Goal: Information Seeking & Learning: Learn about a topic

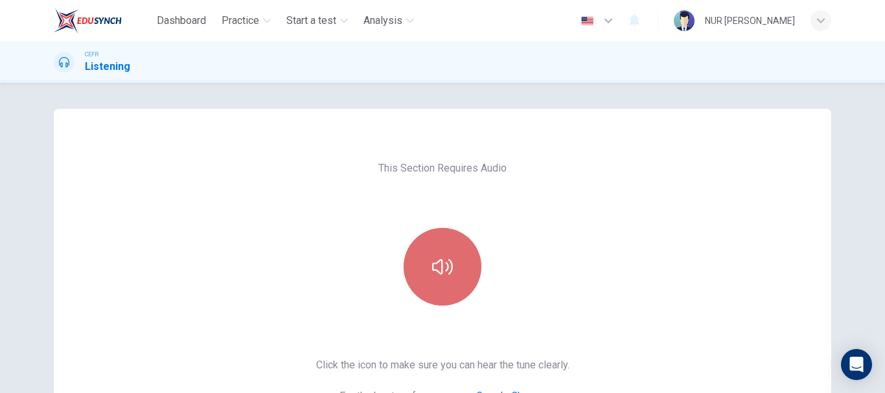
click at [430, 247] on button "button" at bounding box center [443, 267] width 78 height 78
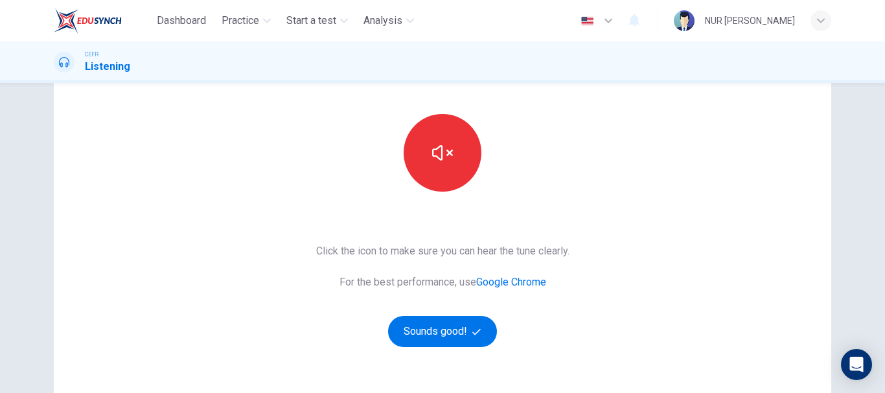
scroll to position [121, 0]
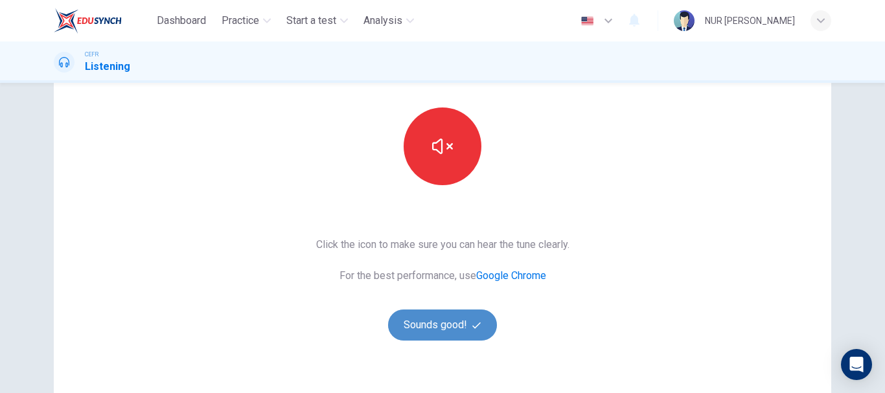
click at [447, 323] on button "Sounds good!" at bounding box center [442, 325] width 109 height 31
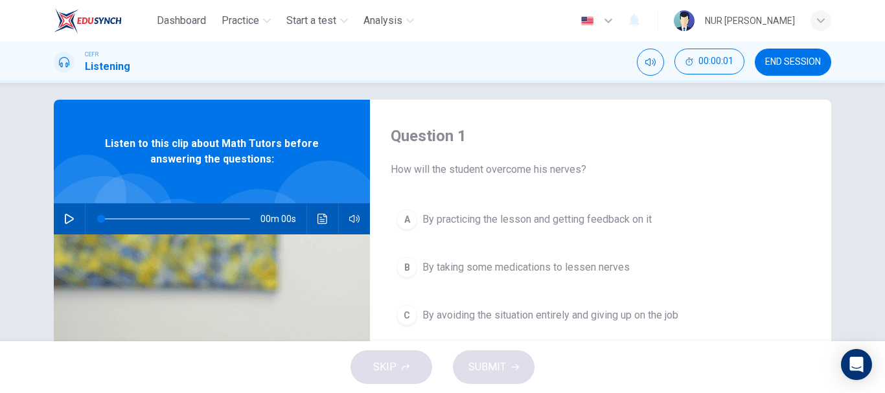
scroll to position [0, 0]
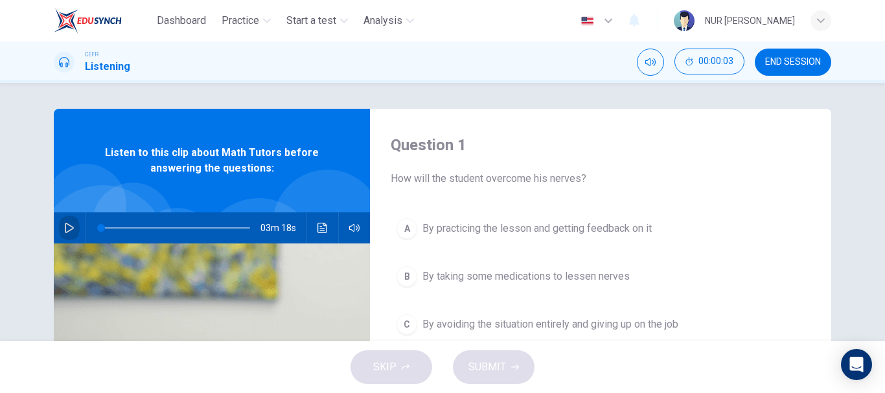
click at [60, 229] on button "button" at bounding box center [69, 228] width 21 height 31
type input "5"
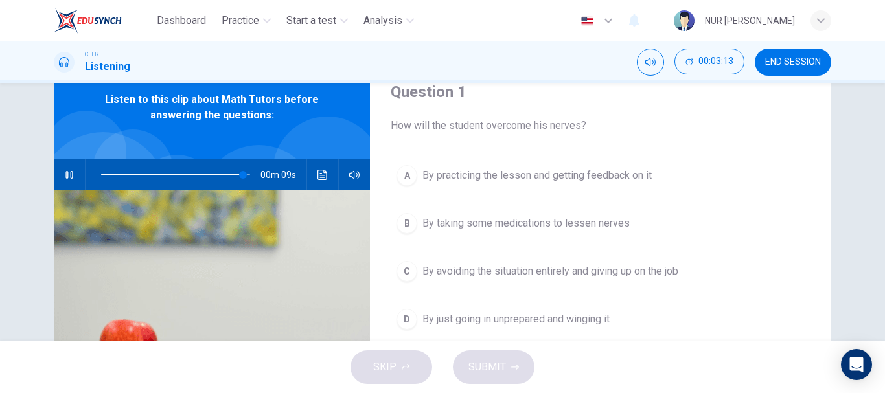
scroll to position [59, 0]
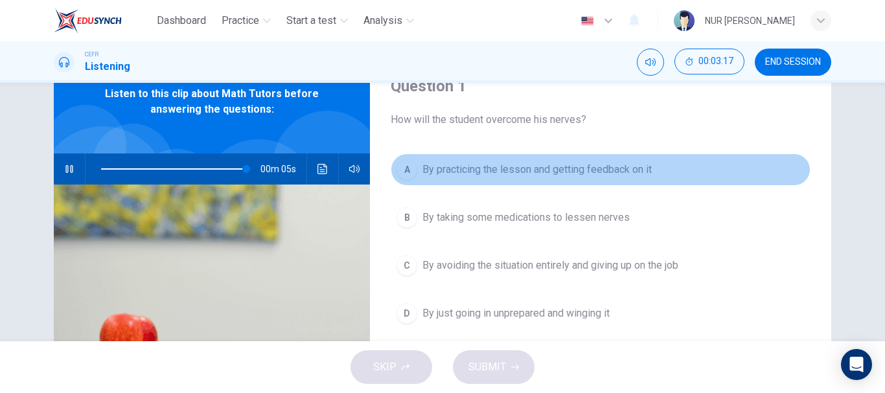
click at [526, 171] on span "By practicing the lesson and getting feedback on it" at bounding box center [537, 170] width 229 height 16
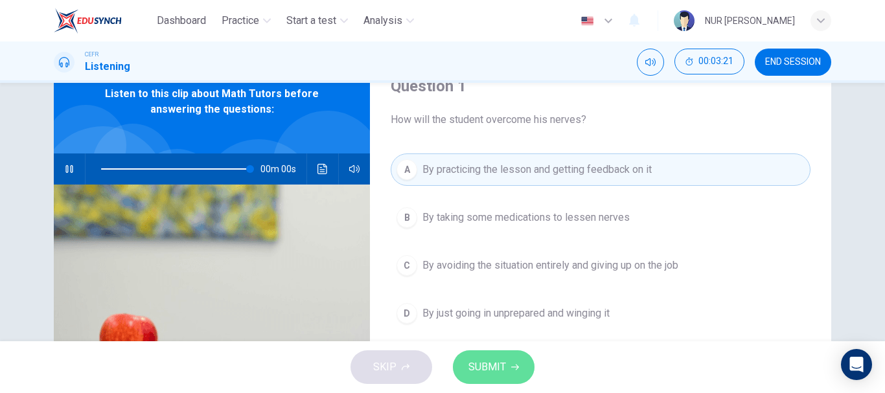
click at [492, 364] on span "SUBMIT" at bounding box center [488, 367] width 38 height 18
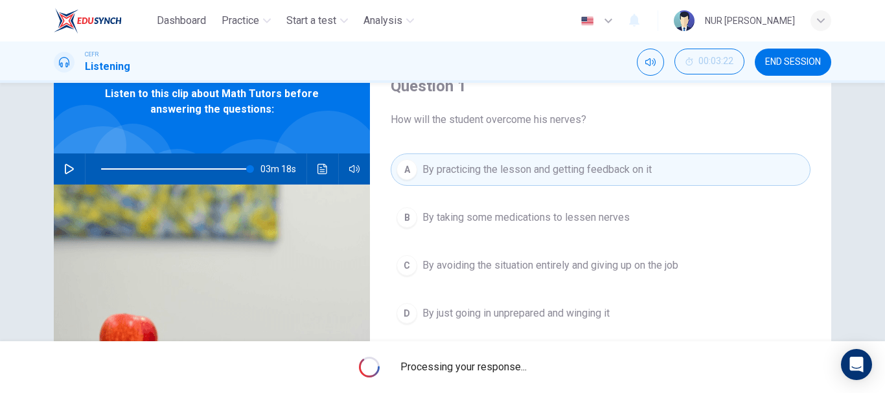
type input "0"
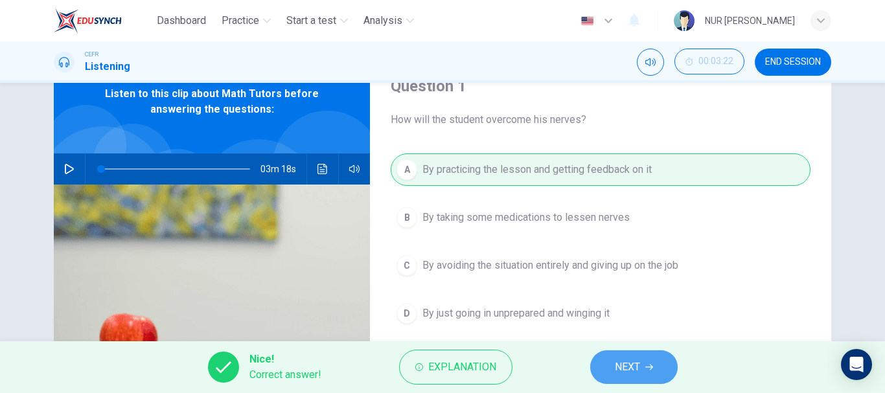
click at [622, 364] on span "NEXT" at bounding box center [627, 367] width 25 height 18
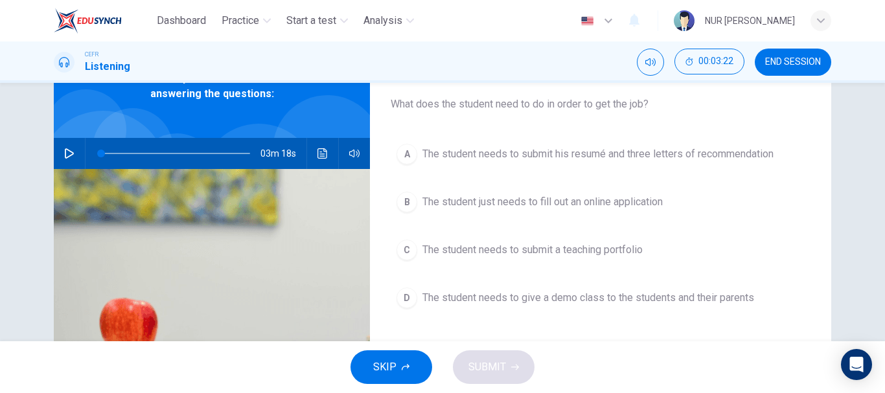
scroll to position [75, 0]
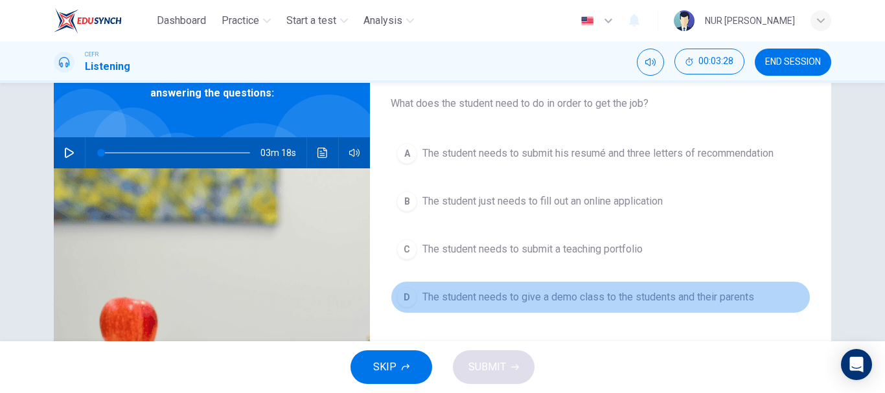
click at [537, 299] on span "The student needs to give a demo class to the students and their parents" at bounding box center [589, 298] width 332 height 16
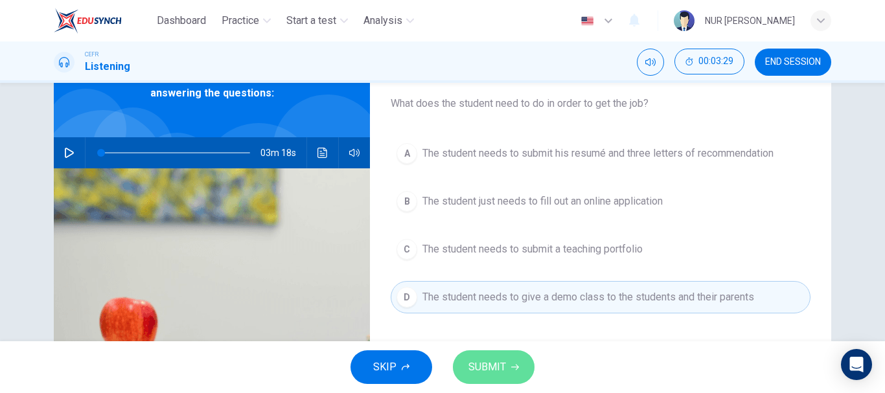
click at [500, 369] on span "SUBMIT" at bounding box center [488, 367] width 38 height 18
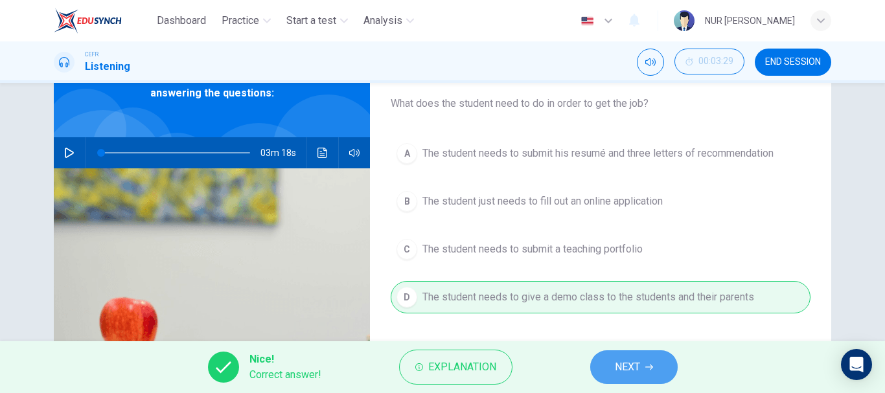
click at [641, 363] on button "NEXT" at bounding box center [634, 368] width 88 height 34
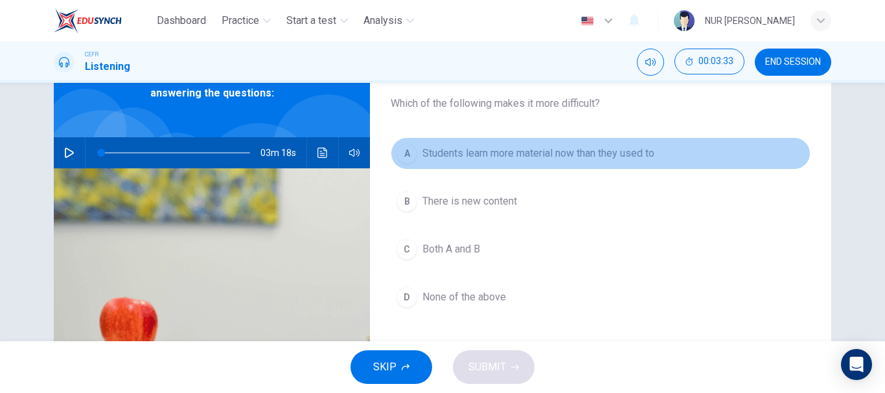
click at [496, 158] on span "Students learn more material now than they used to" at bounding box center [539, 154] width 232 height 16
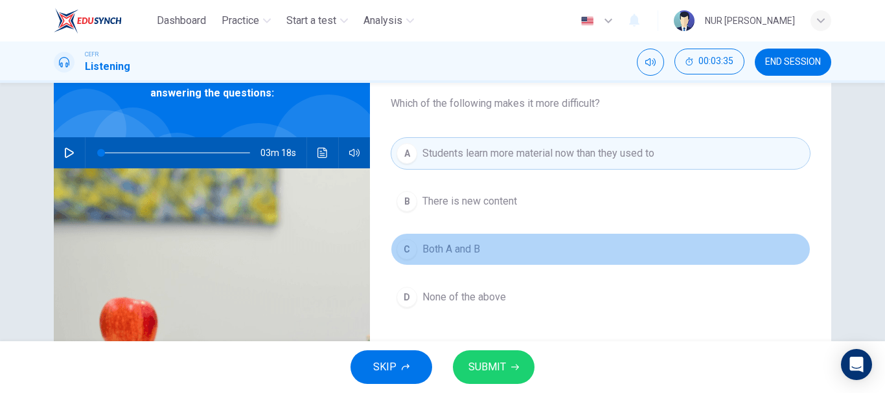
click at [463, 250] on span "Both A and B" at bounding box center [452, 250] width 58 height 16
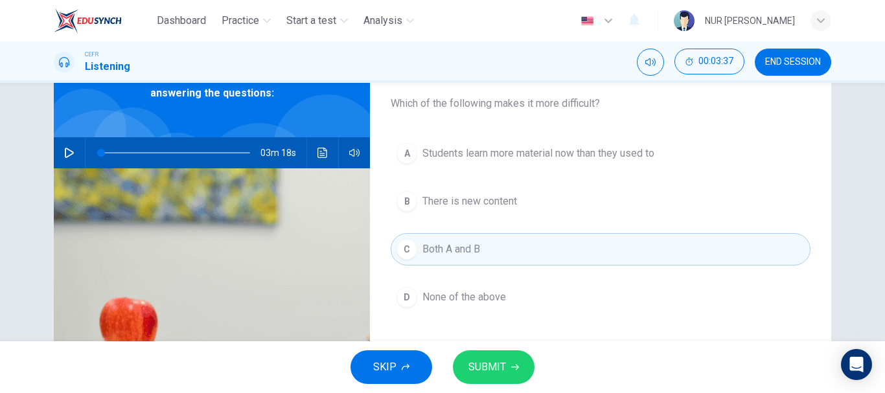
click at [486, 364] on span "SUBMIT" at bounding box center [488, 367] width 38 height 18
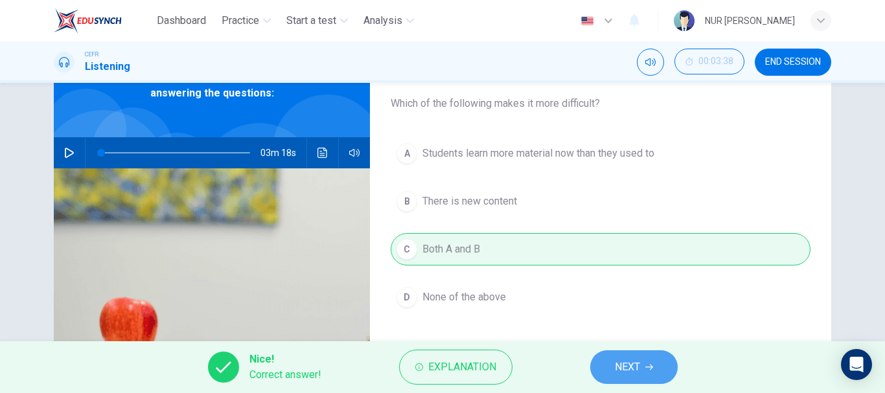
click at [612, 356] on button "NEXT" at bounding box center [634, 368] width 88 height 34
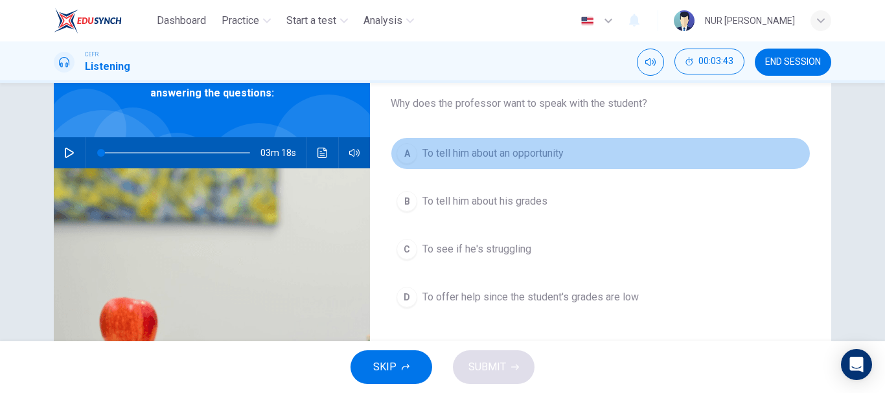
click at [496, 157] on span "To tell him about an opportunity" at bounding box center [493, 154] width 141 height 16
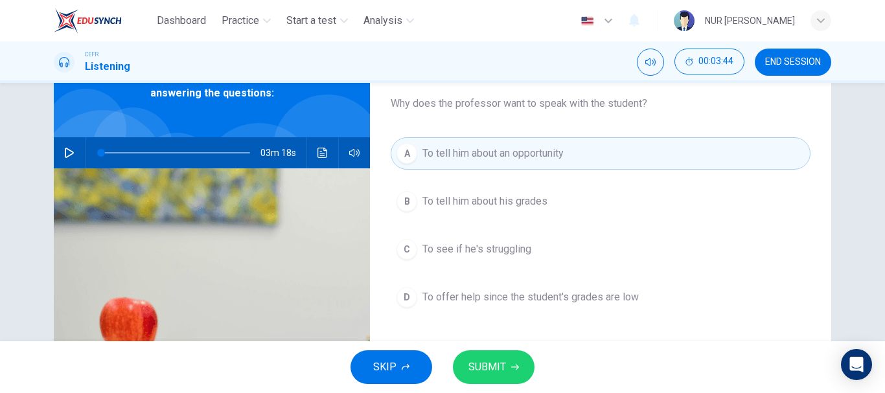
click at [484, 359] on span "SUBMIT" at bounding box center [488, 367] width 38 height 18
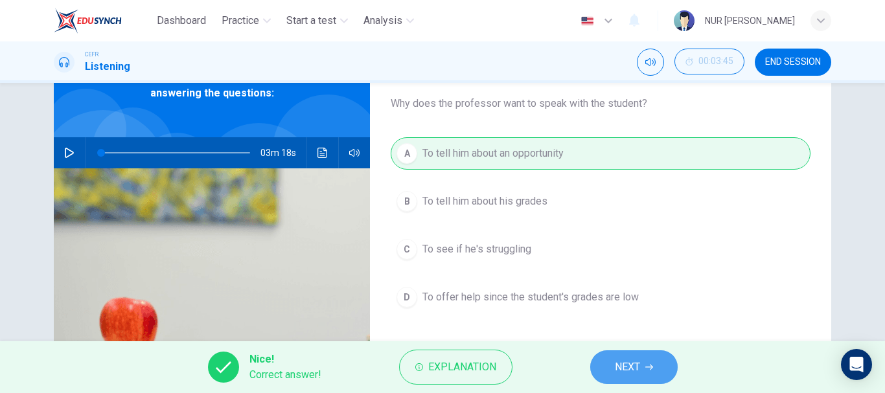
click at [611, 374] on button "NEXT" at bounding box center [634, 368] width 88 height 34
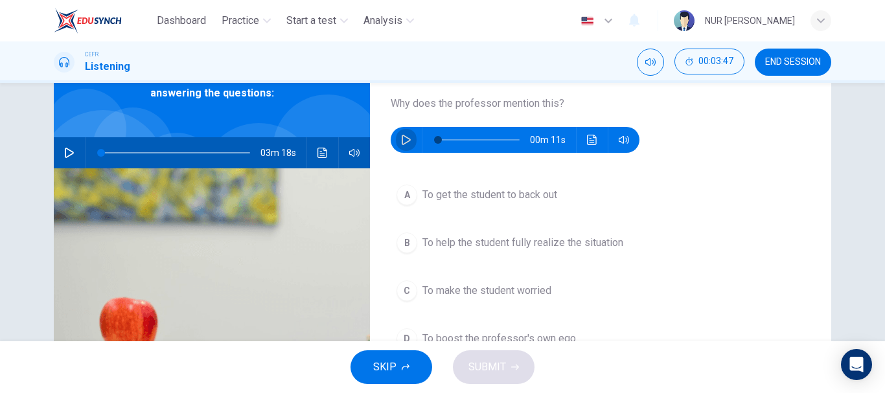
click at [406, 135] on icon "button" at bounding box center [406, 140] width 10 height 10
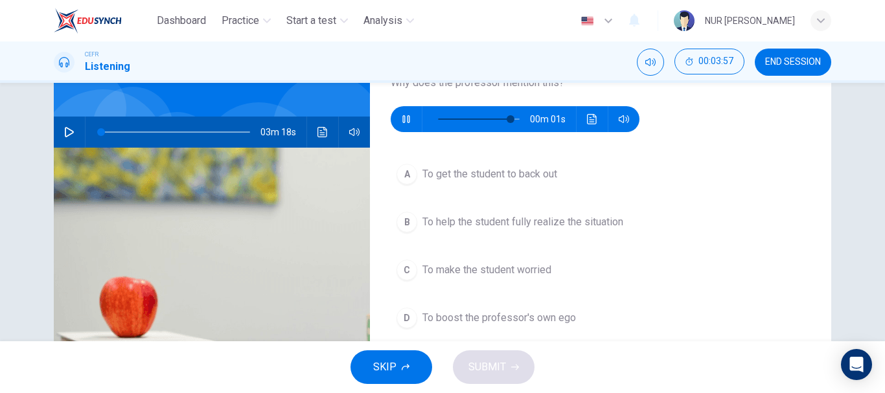
scroll to position [97, 0]
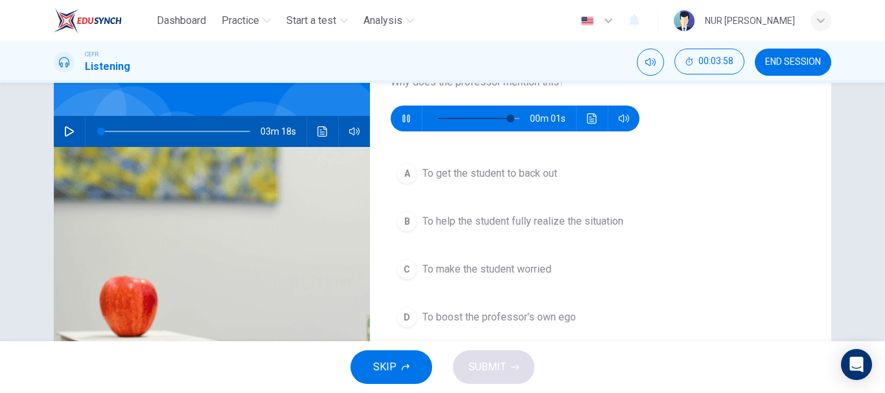
type input "0"
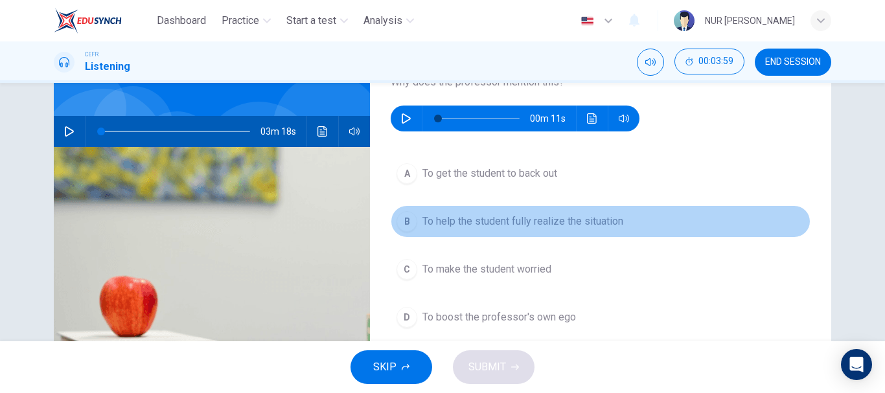
click at [473, 219] on span "To help the student fully realize the situation" at bounding box center [523, 222] width 201 height 16
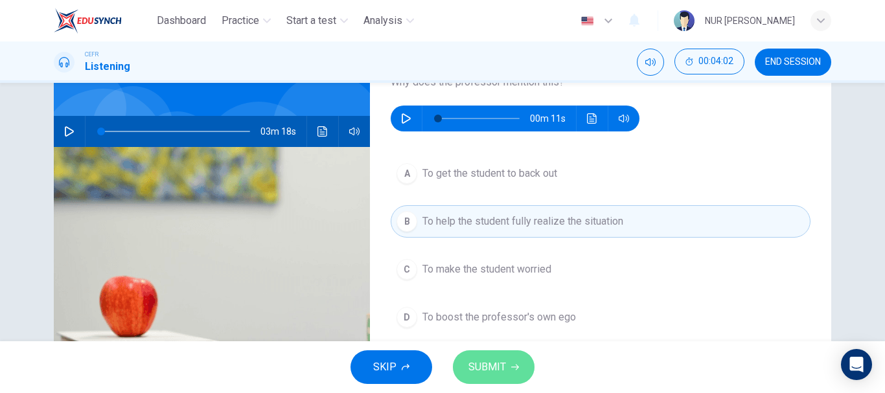
click at [496, 367] on span "SUBMIT" at bounding box center [488, 367] width 38 height 18
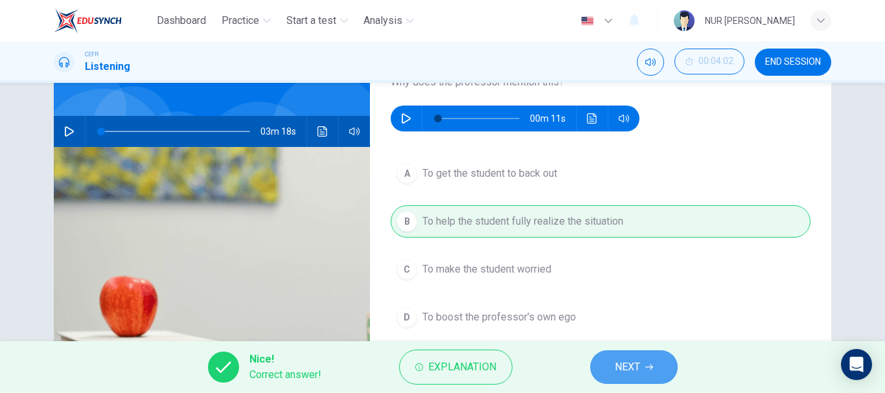
click at [626, 368] on span "NEXT" at bounding box center [627, 367] width 25 height 18
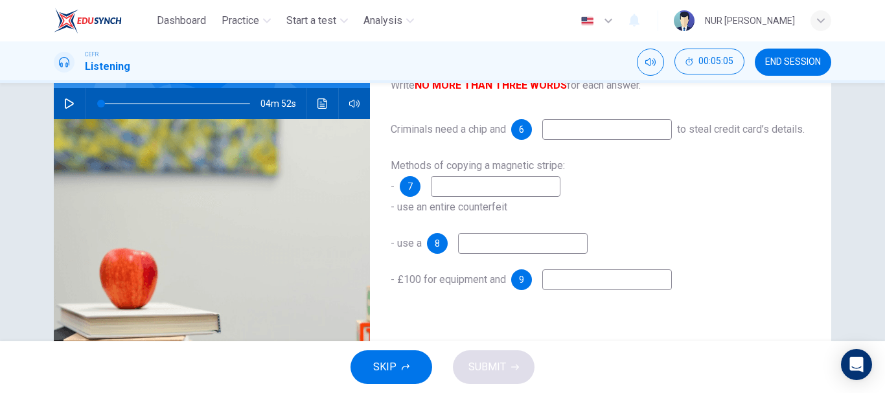
scroll to position [74, 0]
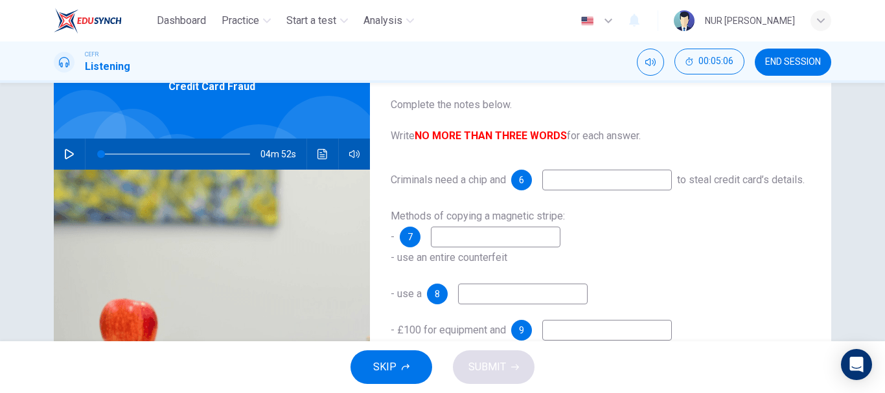
click at [64, 158] on icon "button" at bounding box center [69, 154] width 10 height 10
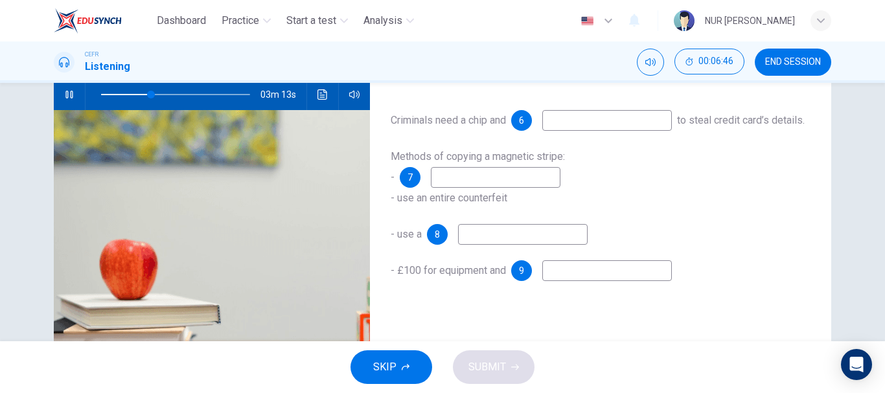
scroll to position [134, 0]
click at [495, 307] on div "Criminals need a chip and 6 to steal credit card’s details. Methods of copying …" at bounding box center [601, 208] width 420 height 197
click at [149, 92] on span at bounding box center [152, 95] width 8 height 8
click at [143, 91] on span at bounding box center [146, 95] width 8 height 8
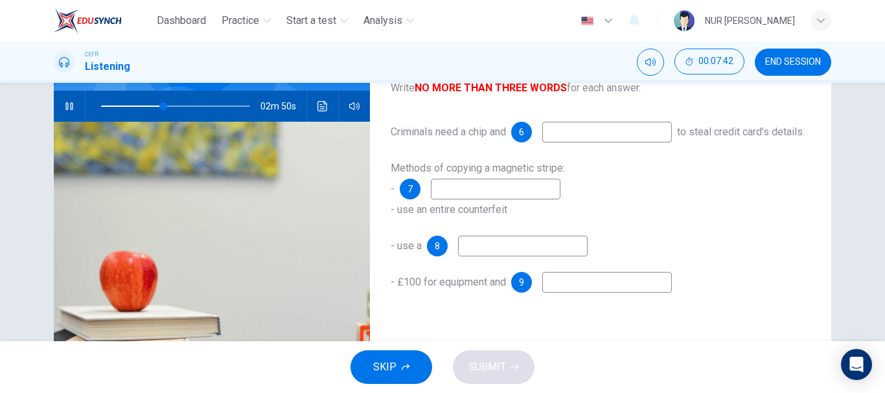
scroll to position [121, 0]
click at [69, 111] on icon "button" at bounding box center [69, 107] width 10 height 10
type input "44"
click at [590, 132] on input at bounding box center [608, 133] width 130 height 21
type input "pin"
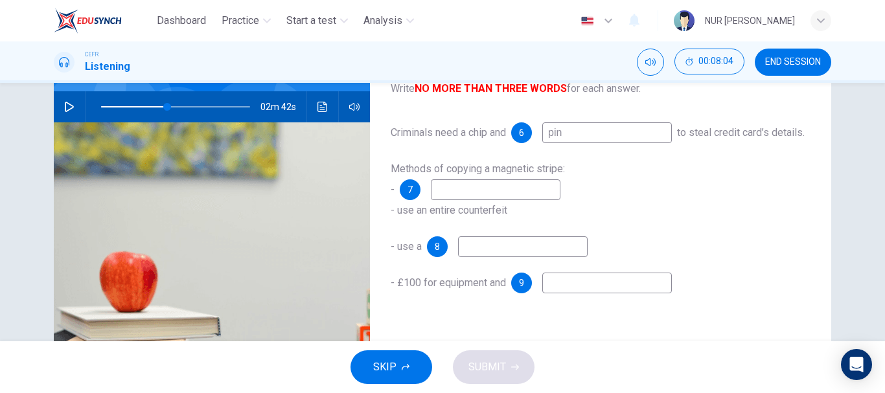
click at [471, 200] on input at bounding box center [496, 190] width 130 height 21
type input "o"
type input "modify terminals"
click at [480, 257] on input at bounding box center [523, 247] width 130 height 21
type input "concealed camera"
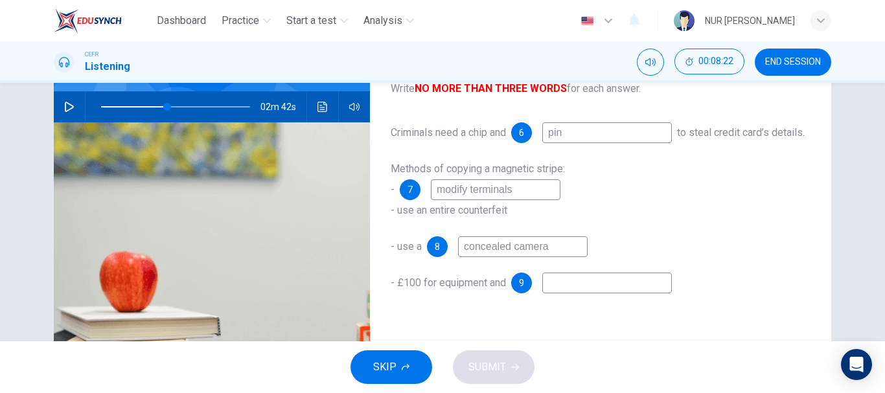
click at [572, 294] on input at bounding box center [608, 283] width 130 height 21
type input "r"
type input "44"
type input "ro"
type input "44"
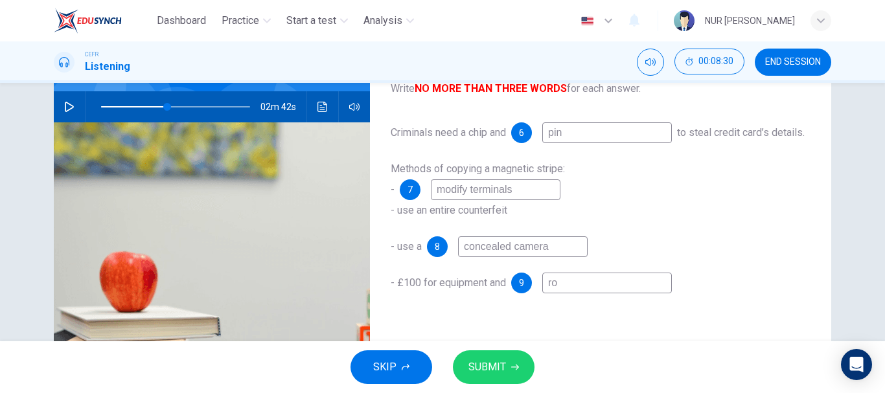
type input "rol"
type input "44"
type input "roll"
type input "44"
type input "rolla"
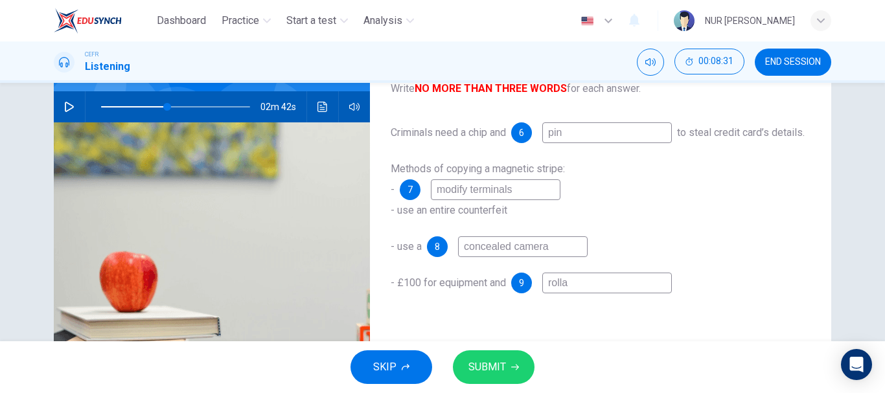
type input "44"
type input "rollap"
type input "44"
type input "rolla"
type input "44"
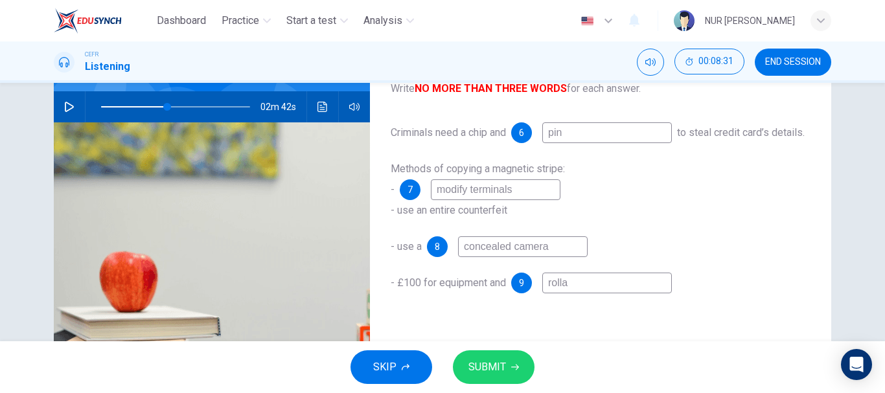
type input "roll"
type input "44"
type input "rollp"
type input "44"
type input "rollpa"
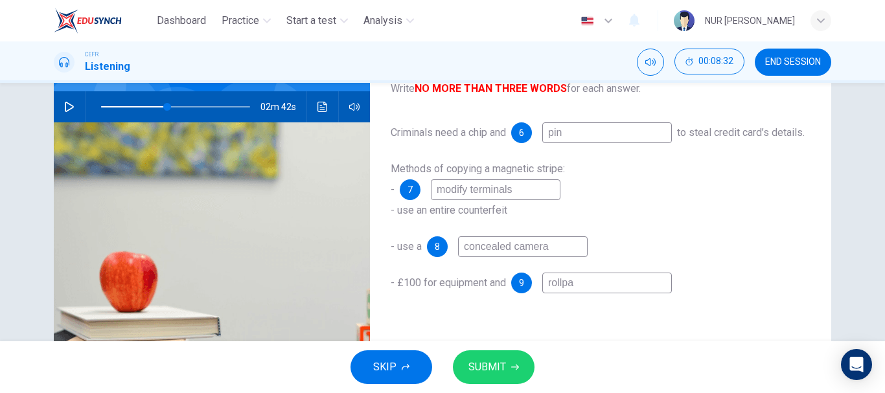
type input "44"
type input "rollpat"
type input "44"
type input "rollpath"
type input "44"
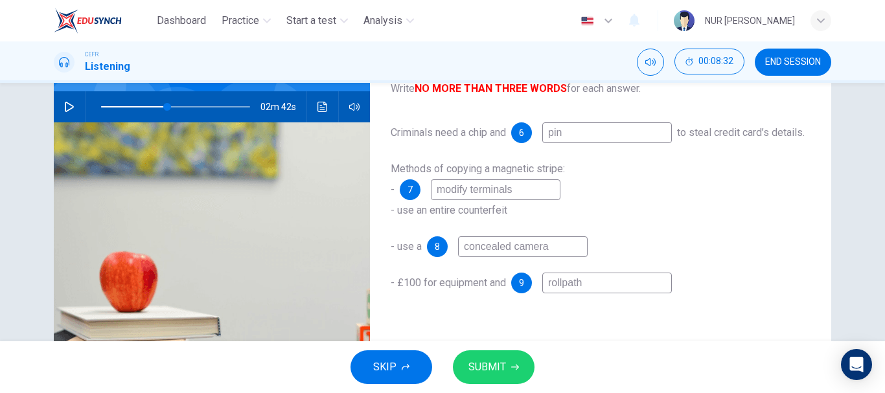
type input "rollpath"
type input "44"
type input "rollpath"
click at [502, 373] on span "SUBMIT" at bounding box center [488, 367] width 38 height 18
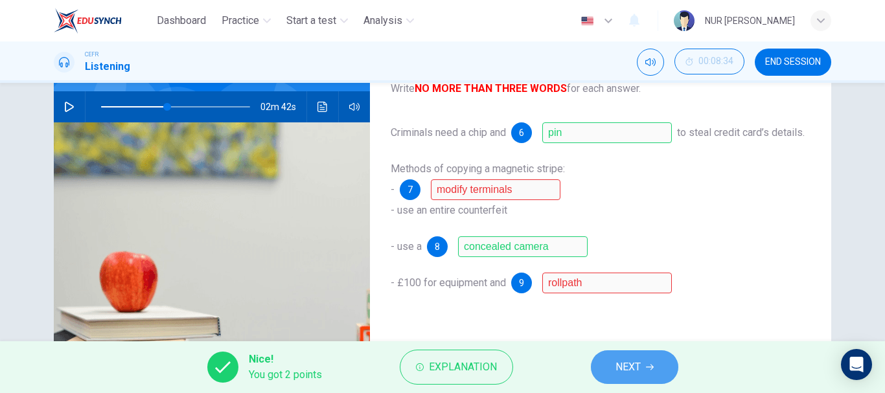
click at [649, 369] on icon "button" at bounding box center [650, 368] width 8 height 8
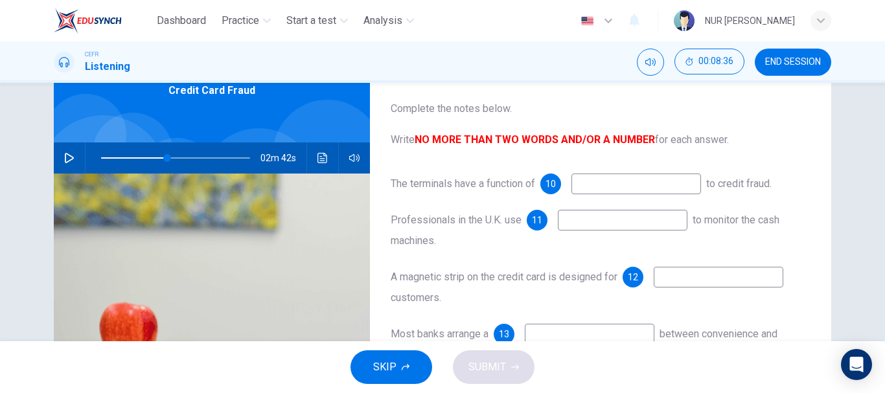
scroll to position [67, 0]
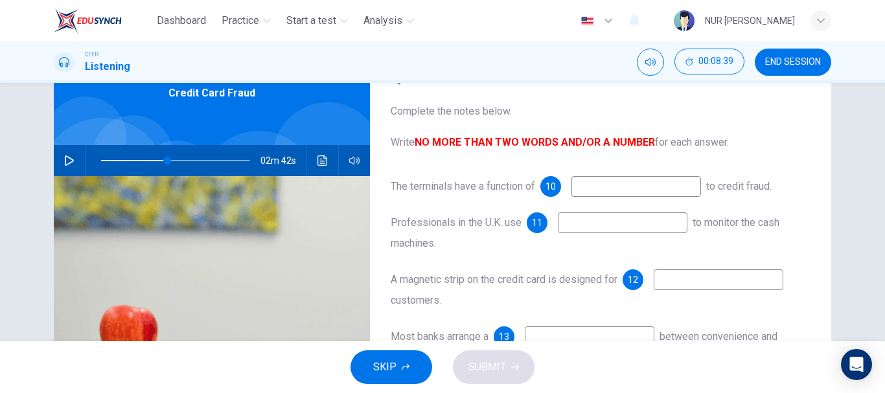
click at [145, 162] on span at bounding box center [175, 161] width 149 height 18
click at [69, 159] on icon "button" at bounding box center [69, 161] width 9 height 10
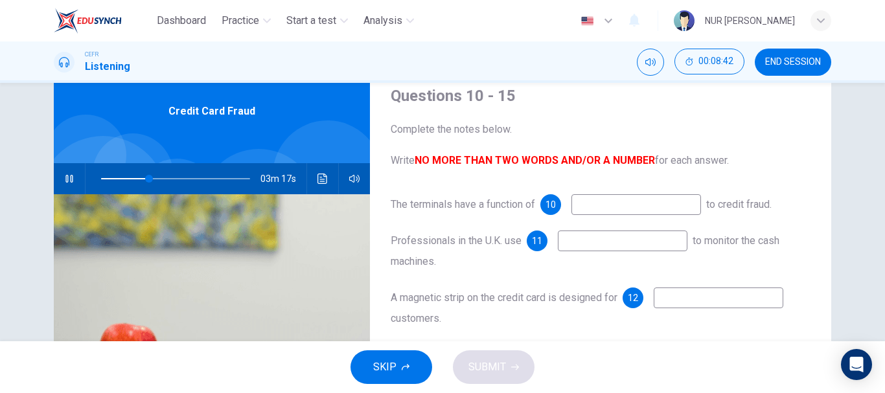
scroll to position [49, 0]
type input "33"
click at [59, 164] on button "button" at bounding box center [69, 179] width 21 height 31
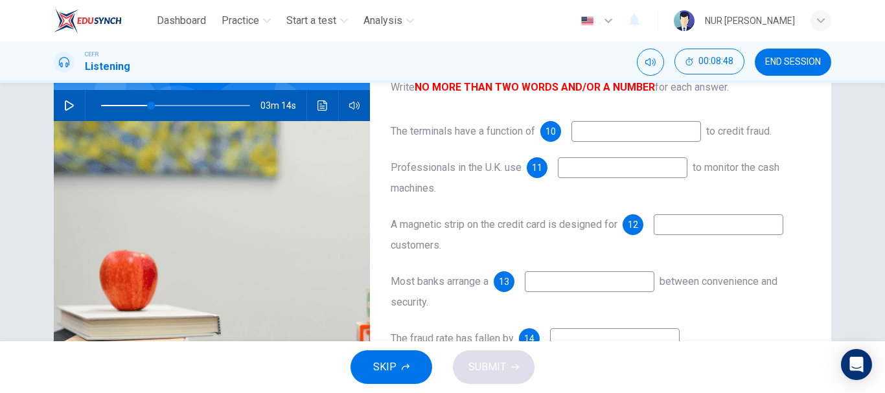
scroll to position [128, 0]
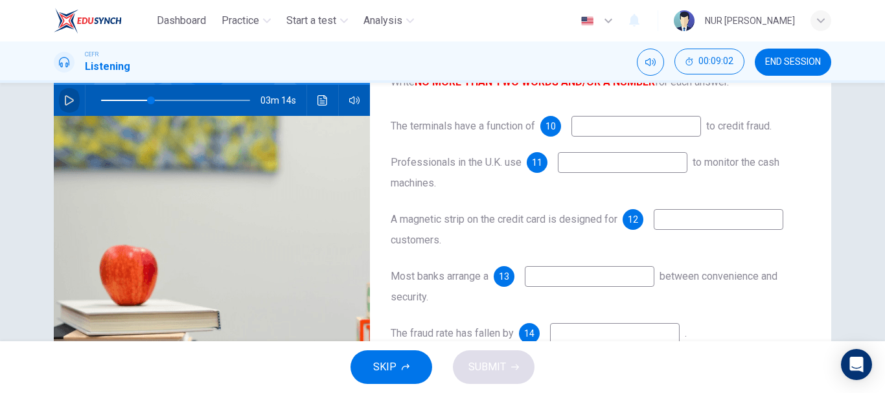
click at [65, 99] on icon "button" at bounding box center [69, 100] width 10 height 10
click at [606, 130] on input at bounding box center [637, 126] width 130 height 21
type input "38"
type input "tem"
type input "39"
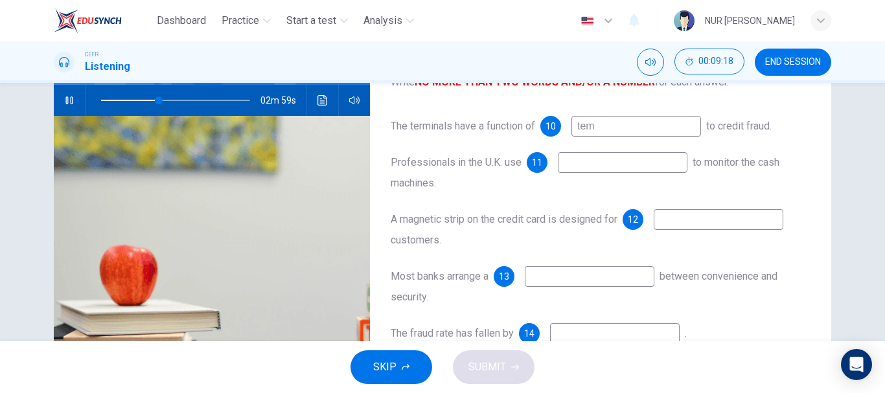
type input "temp"
type input "39"
type input "tempo"
type input "39"
type input "temp"
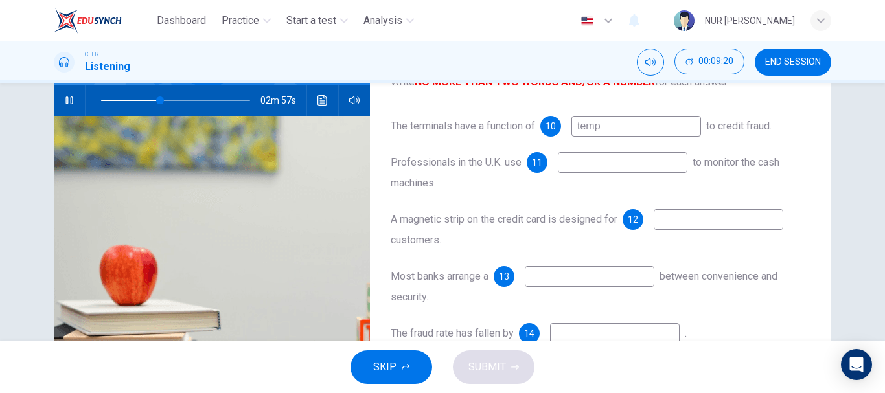
type input "40"
type input "temper ri"
type input "40"
type input "temper resi"
type input "40"
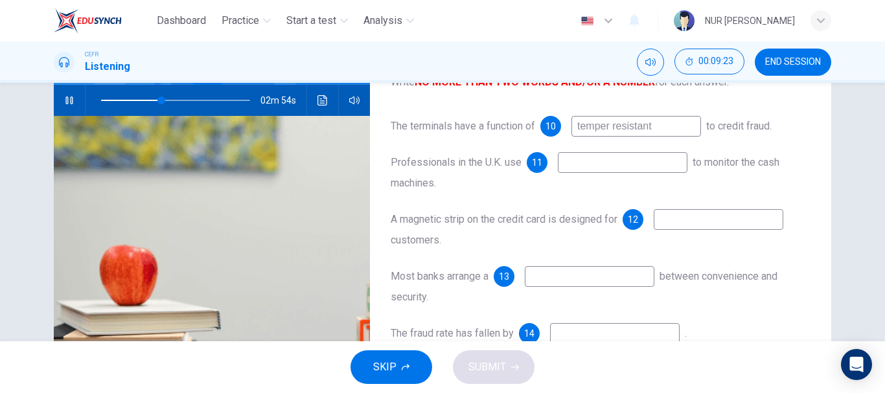
type input "temper resistant"
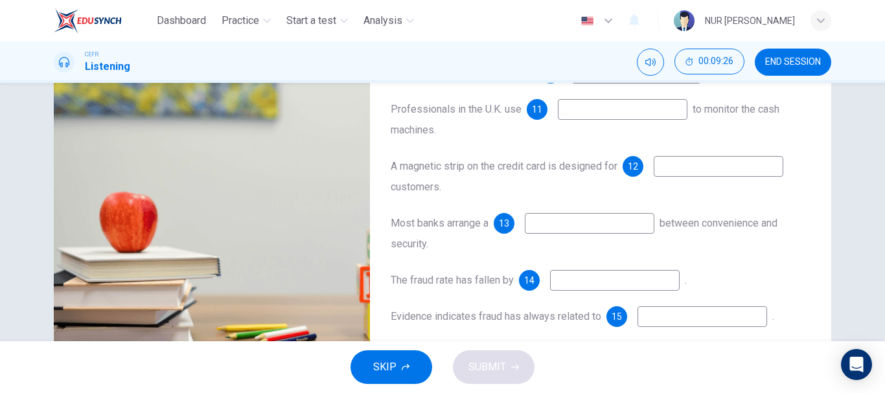
scroll to position [182, 0]
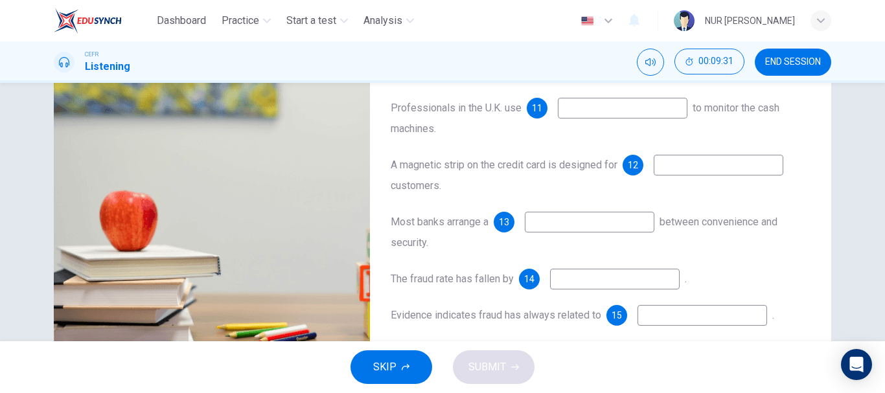
type input "43"
type input "temper resistant"
click at [588, 115] on input at bounding box center [623, 108] width 130 height 21
type input "54"
type input "old"
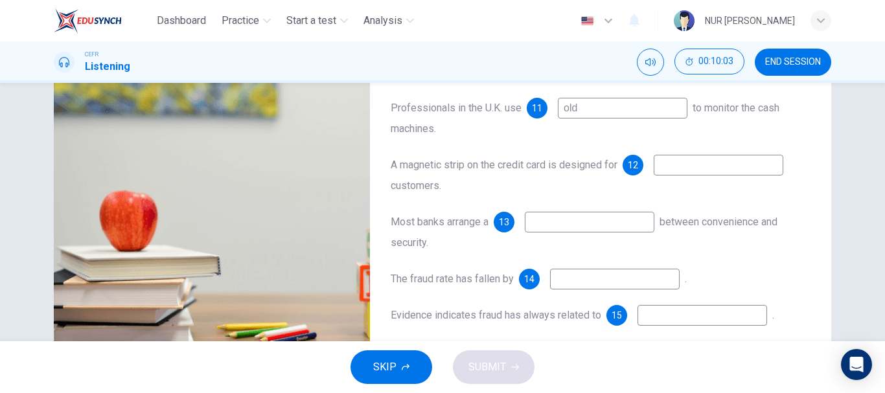
type input "54"
type input "old metho"
type input "55"
type input "old method"
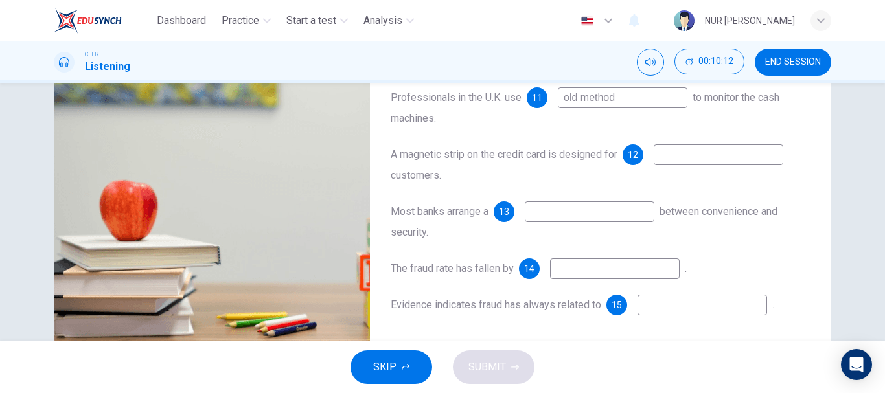
scroll to position [194, 0]
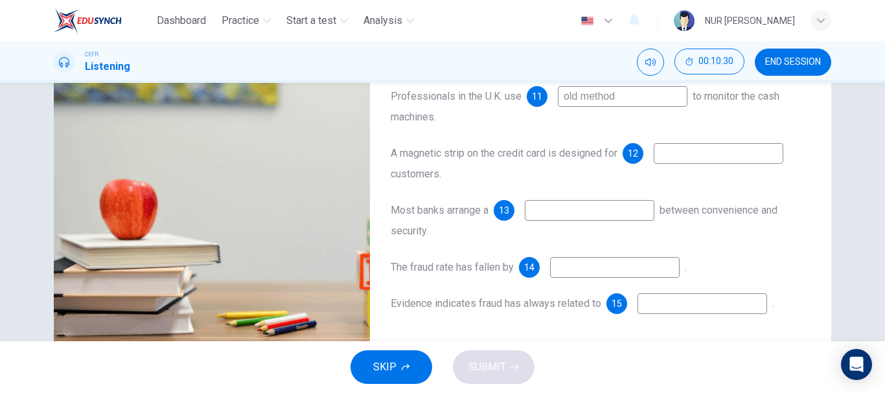
type input "64"
type input "old method"
click at [690, 159] on input at bounding box center [719, 153] width 130 height 21
type input "64"
click at [690, 159] on input at bounding box center [719, 153] width 130 height 21
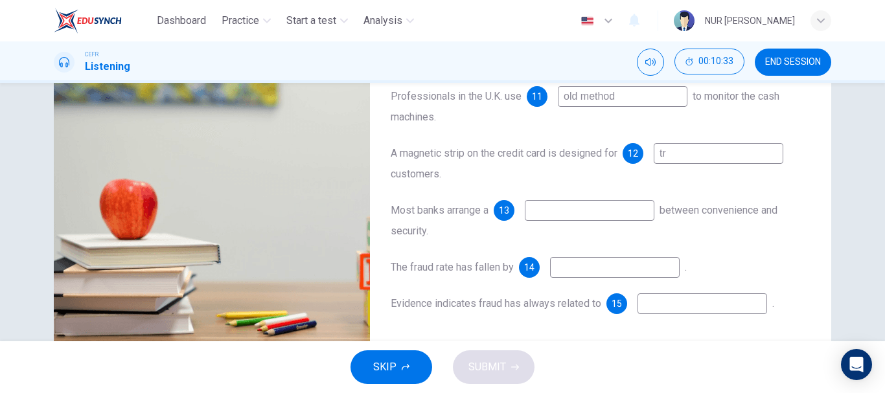
type input "tra"
type input "65"
type input "trav"
type input "65"
type input "travelling"
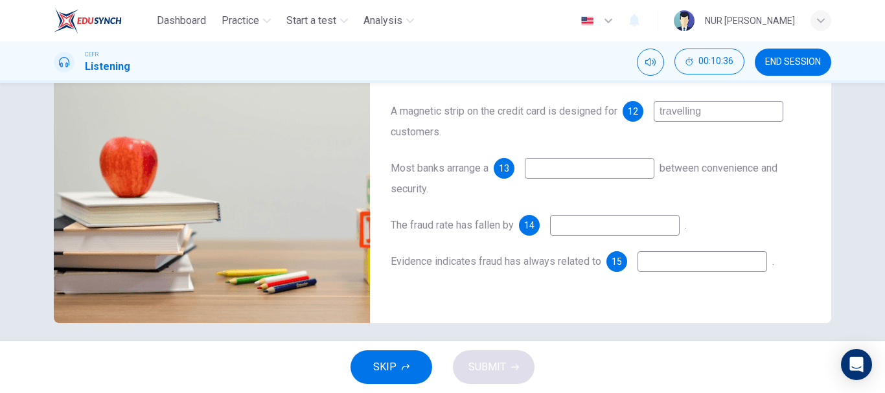
scroll to position [240, 0]
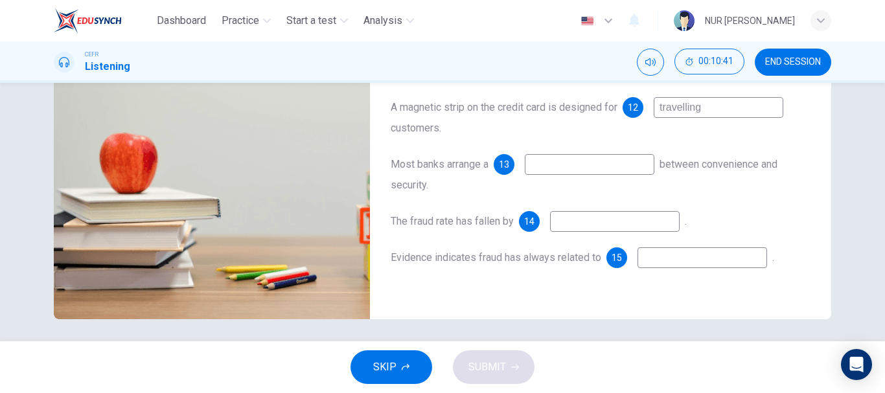
type input "67"
type input "travelling"
click at [540, 174] on input at bounding box center [590, 164] width 130 height 21
click at [542, 165] on input at bounding box center [590, 164] width 130 height 21
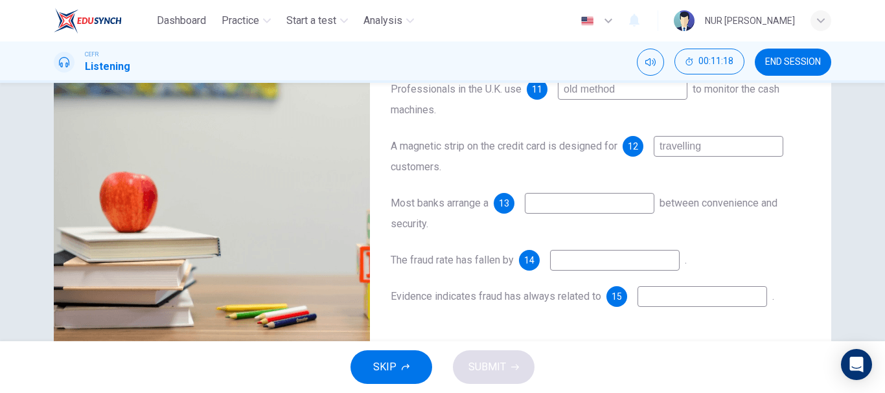
scroll to position [200, 0]
type input "80"
type input "bala"
type input "80"
type input "balance"
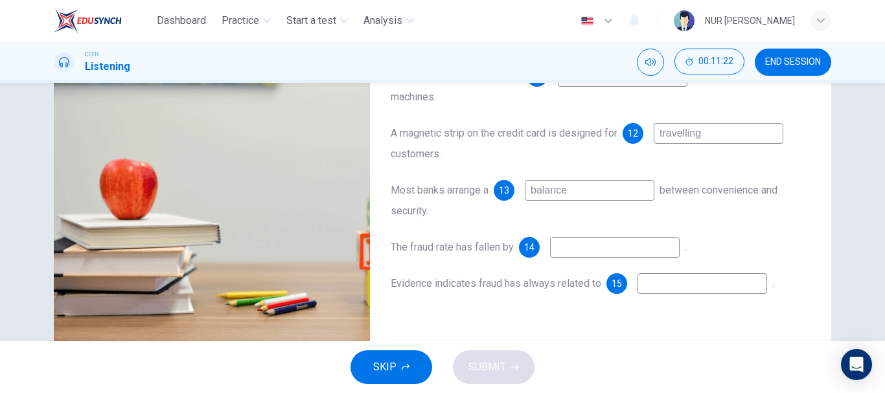
scroll to position [215, 0]
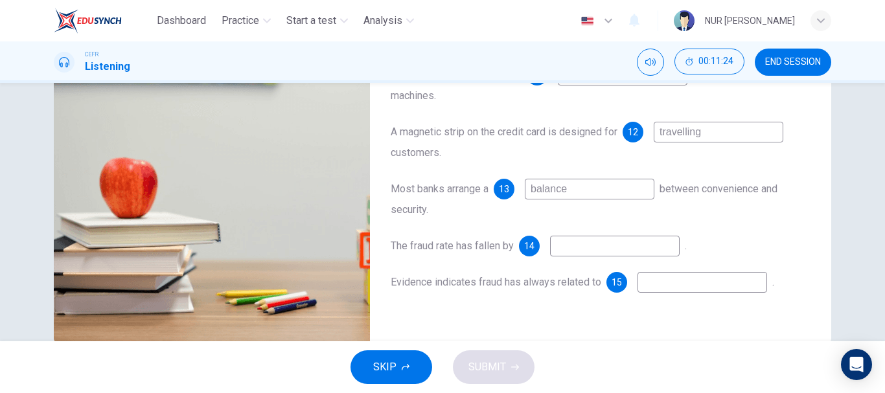
type input "82"
type input "balance"
click at [571, 245] on input at bounding box center [615, 246] width 130 height 21
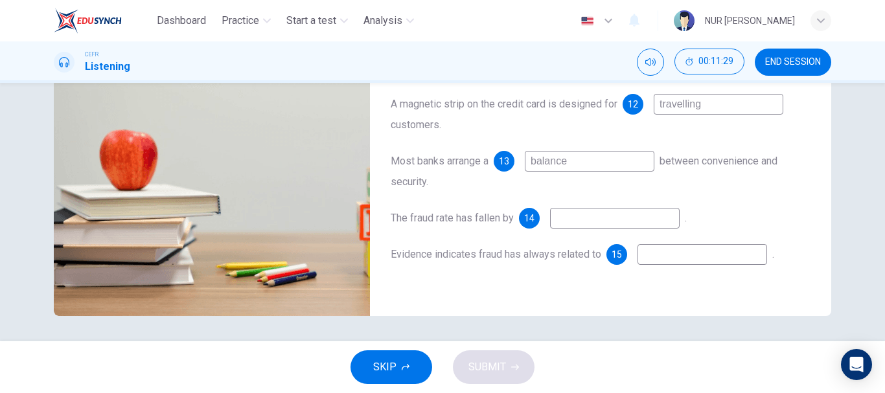
scroll to position [244, 0]
type input "84"
type input "24"
type input "85"
type input "24%"
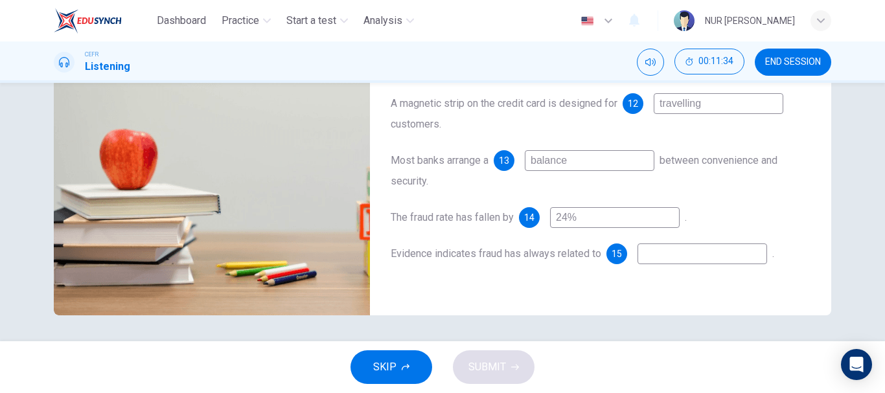
type input "86"
type input "24%"
click at [688, 259] on input at bounding box center [703, 254] width 130 height 21
type input "96"
type input "ol"
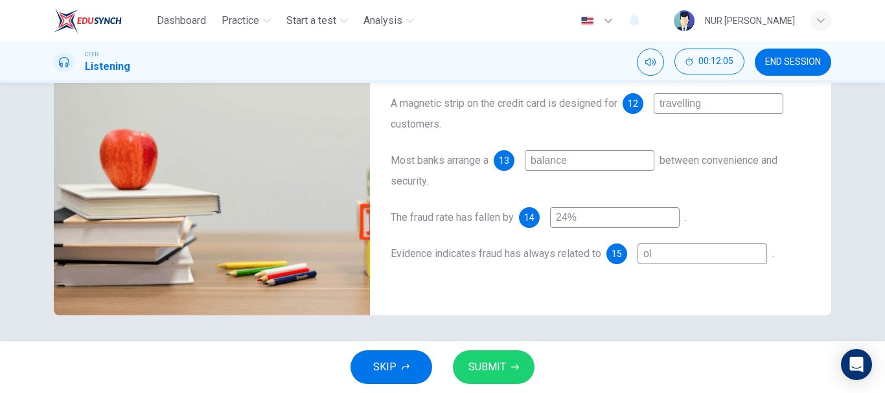
type input "96"
type input "old"
type input "96"
type input "old"
type input "97"
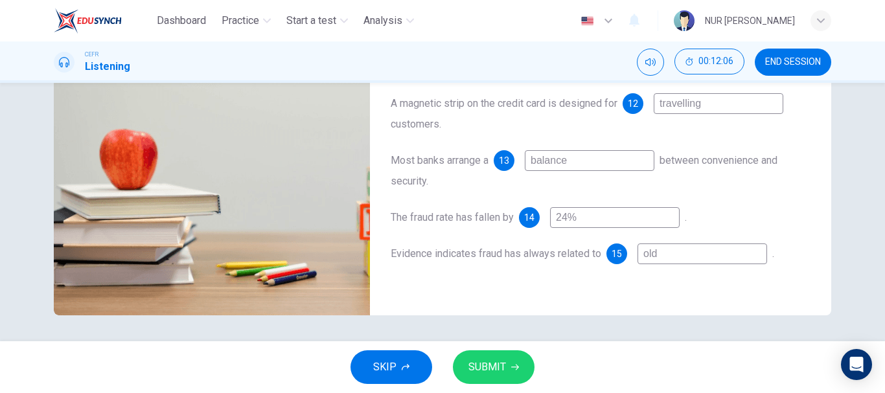
type input "old t"
type input "97"
type input "old te"
type input "97"
type input "old te"
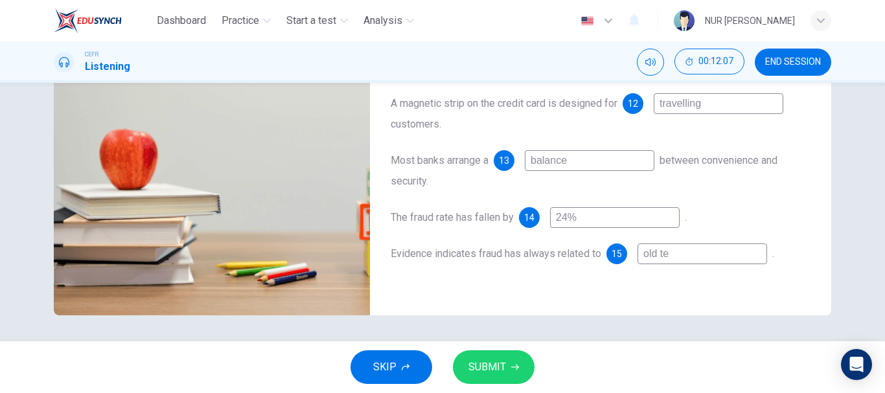
type input "97"
type input "old t"
type input "97"
type input "old"
type input "97"
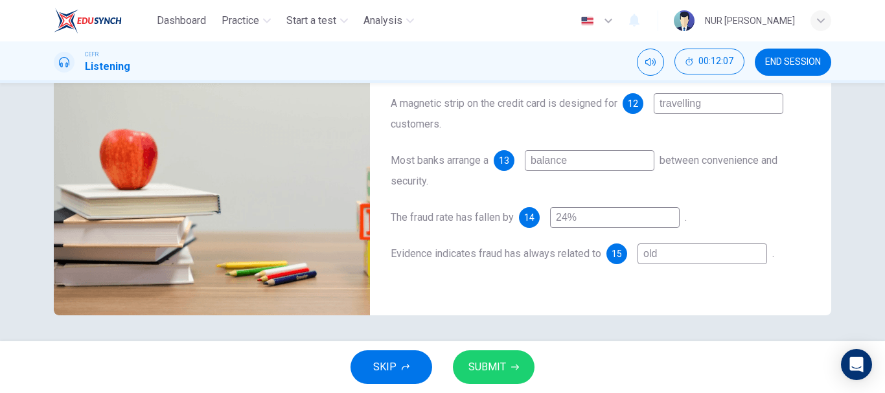
type input "old"
type input "97"
type input "o"
type input "97"
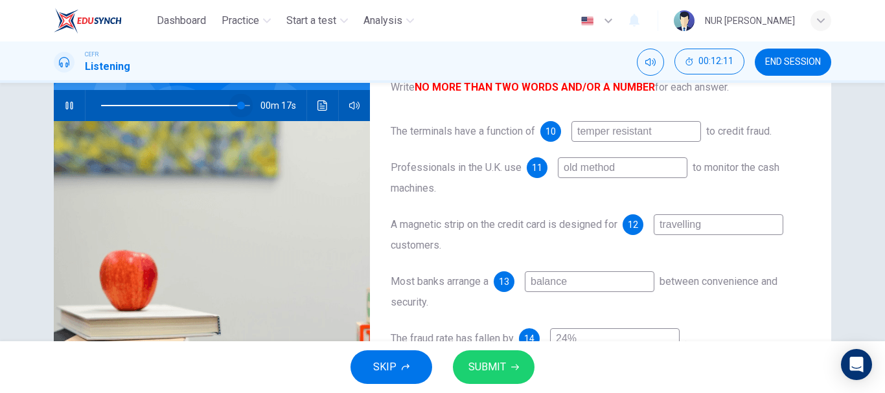
click at [239, 108] on span at bounding box center [241, 106] width 8 height 8
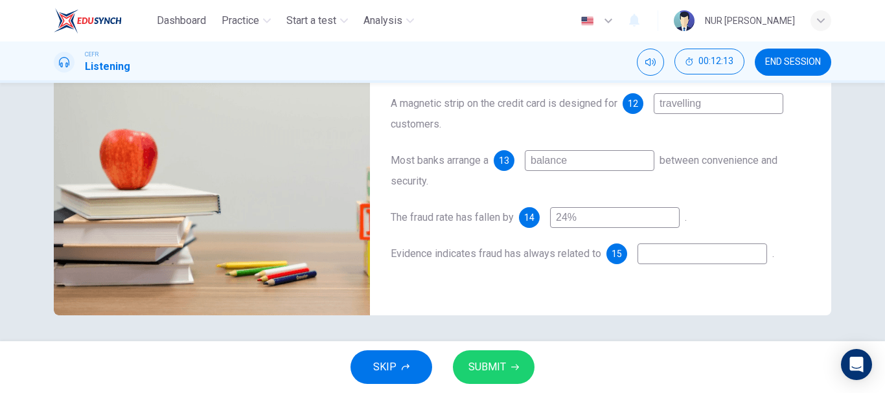
click at [659, 259] on input at bounding box center [703, 254] width 130 height 21
type input "95"
type input "te"
type input "95"
type input "t"
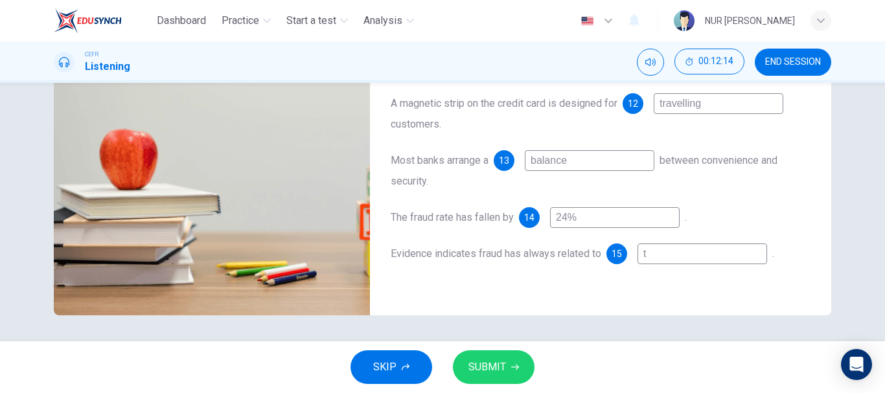
type input "95"
type input "98"
type input "ol"
type input "98"
type input "old"
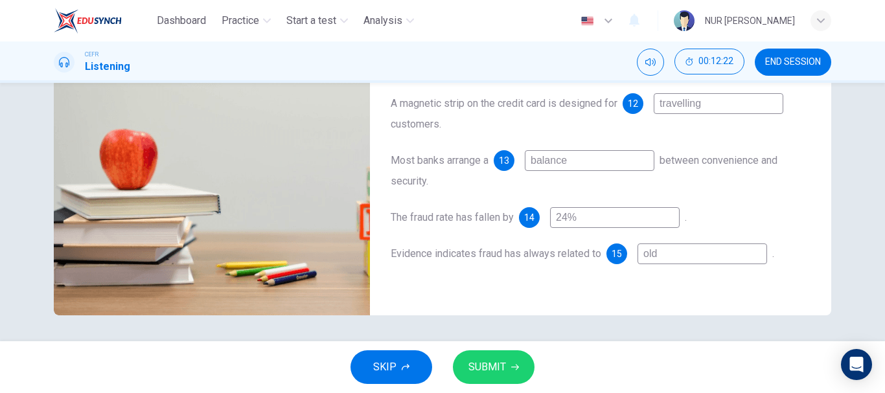
type input "98"
type input "old"
type input "98"
type input "old t"
type input "98"
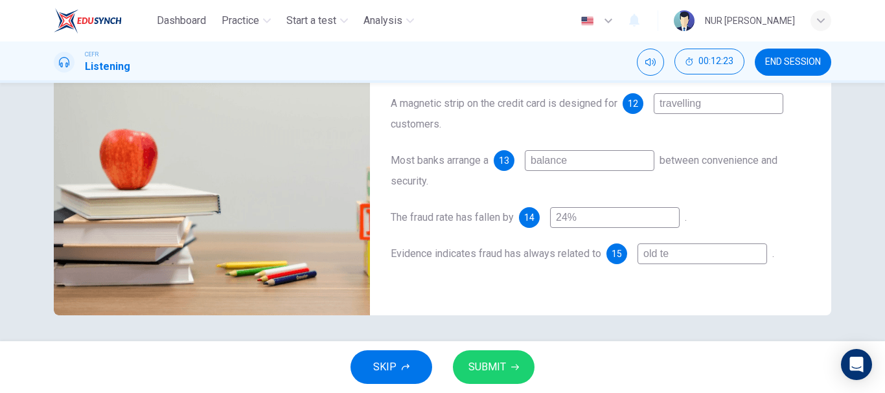
type input "old tec"
type input "98"
type input "old tech"
type input "98"
type input "old techn"
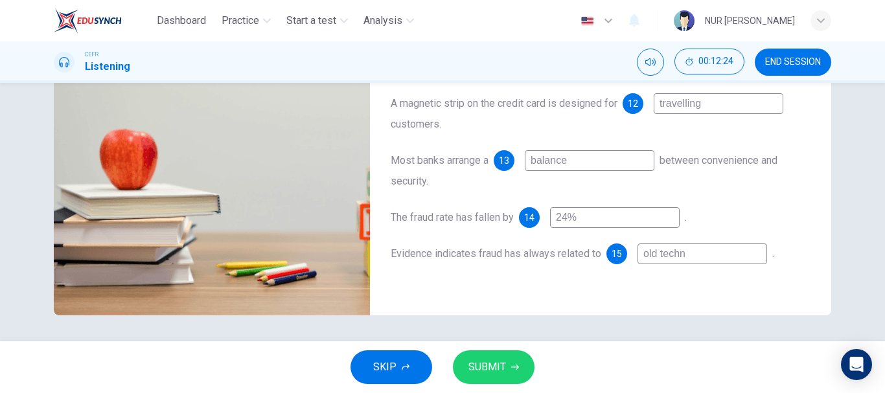
type input "98"
type input "old technol"
type input "99"
type input "old technolo"
type input "99"
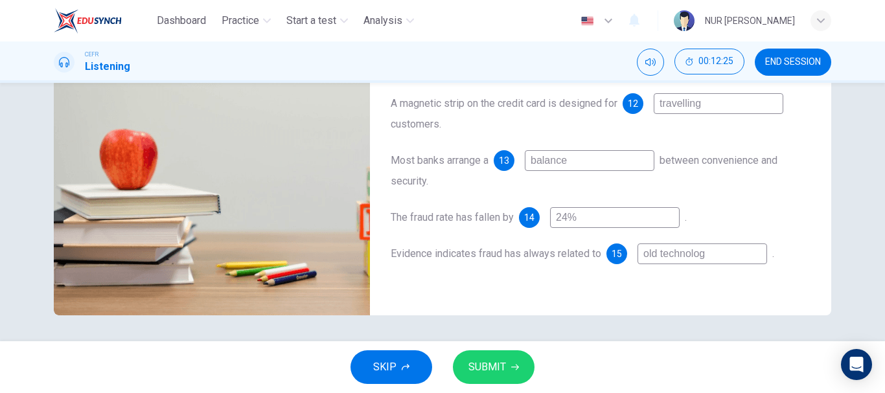
type input "old technology"
type input "99"
type input "old technology"
type input "99"
type input "old technology"
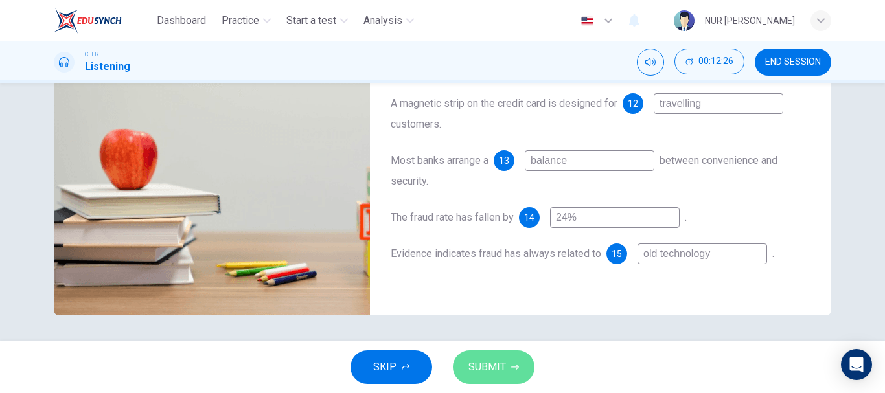
click at [506, 369] on button "SUBMIT" at bounding box center [494, 368] width 82 height 34
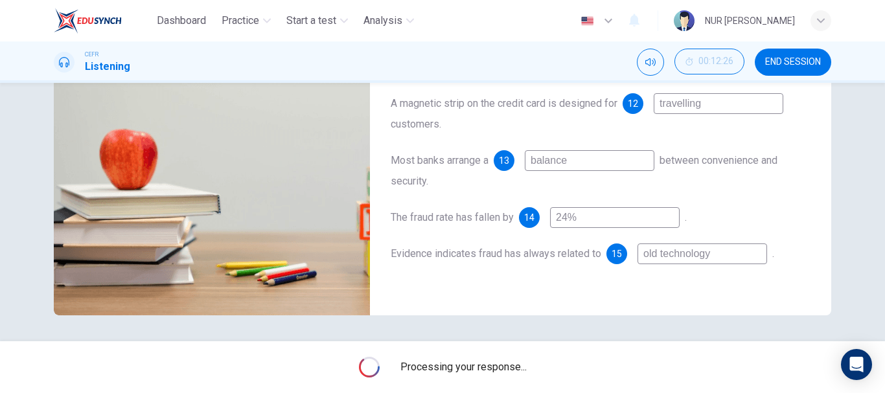
type input "0"
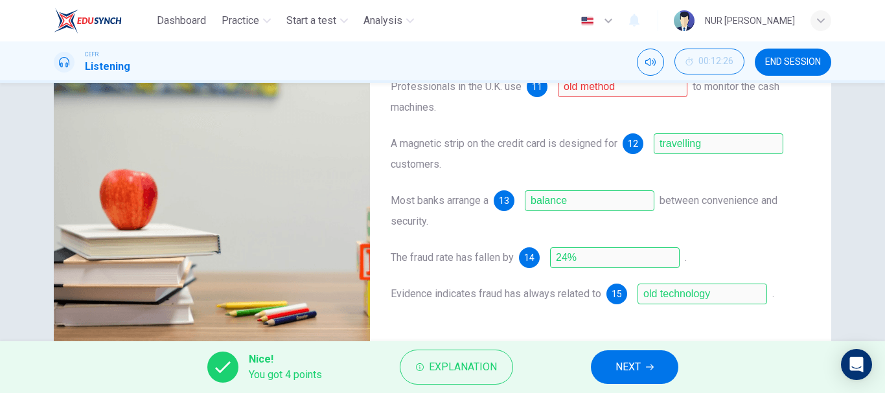
scroll to position [216, 0]
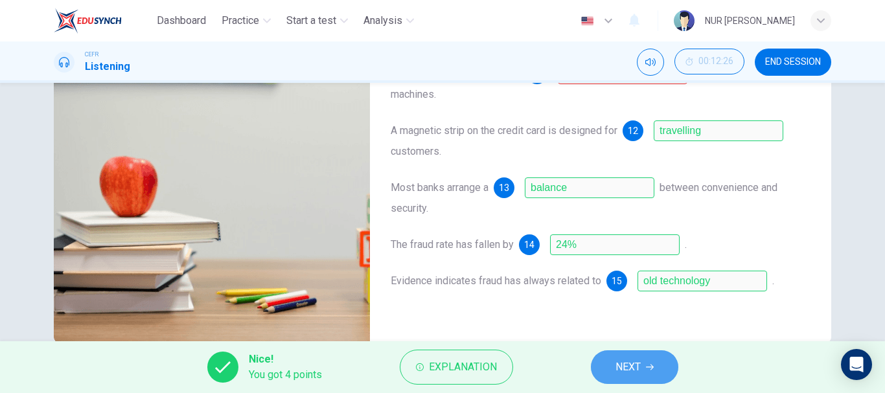
click at [629, 370] on span "NEXT" at bounding box center [628, 367] width 25 height 18
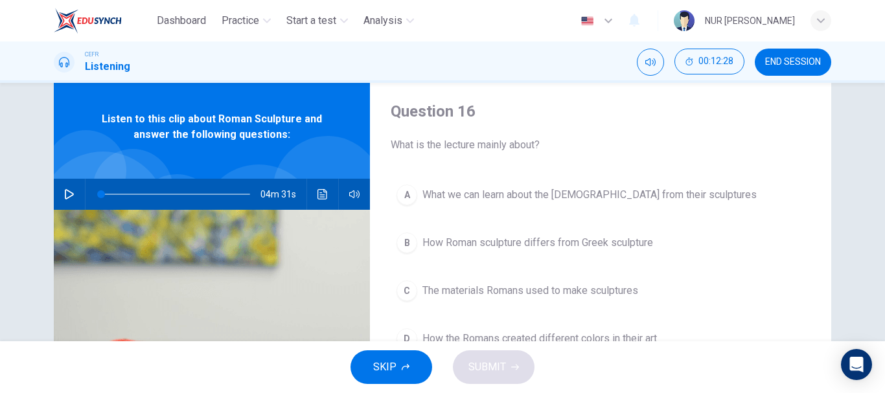
scroll to position [35, 0]
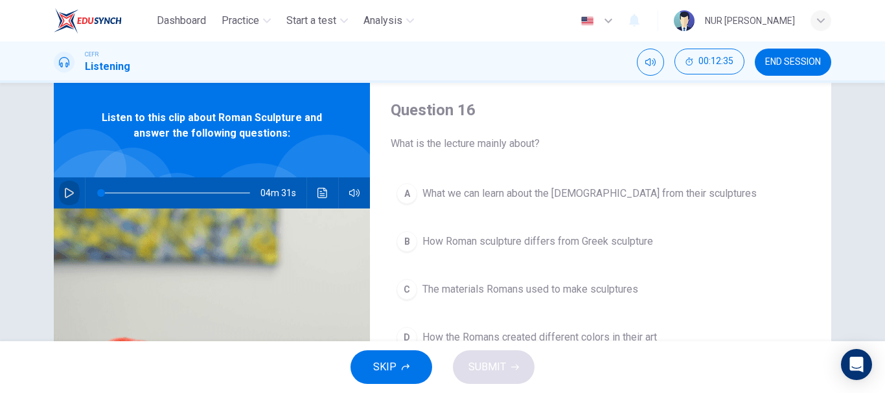
click at [65, 189] on icon "button" at bounding box center [69, 193] width 9 height 10
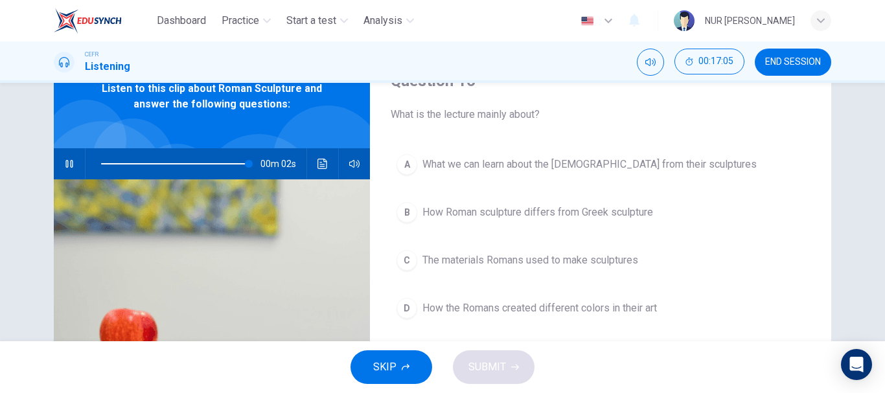
scroll to position [67, 0]
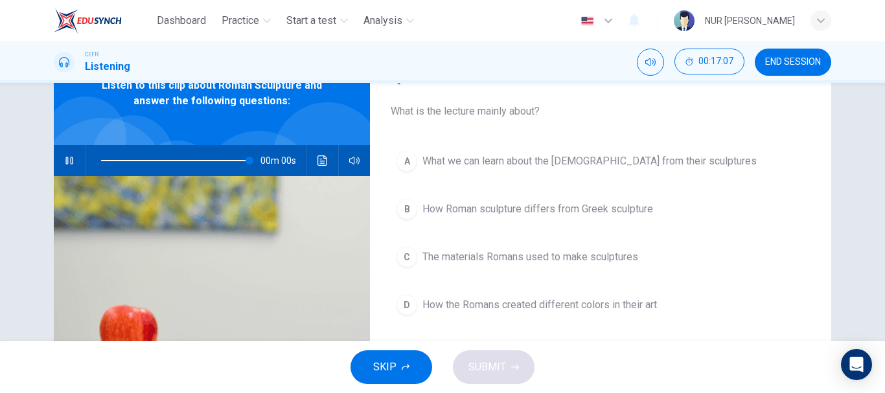
type input "0"
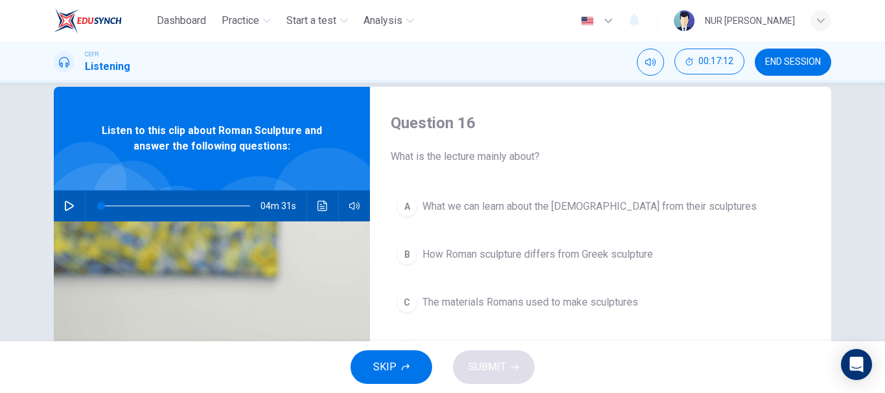
scroll to position [21, 0]
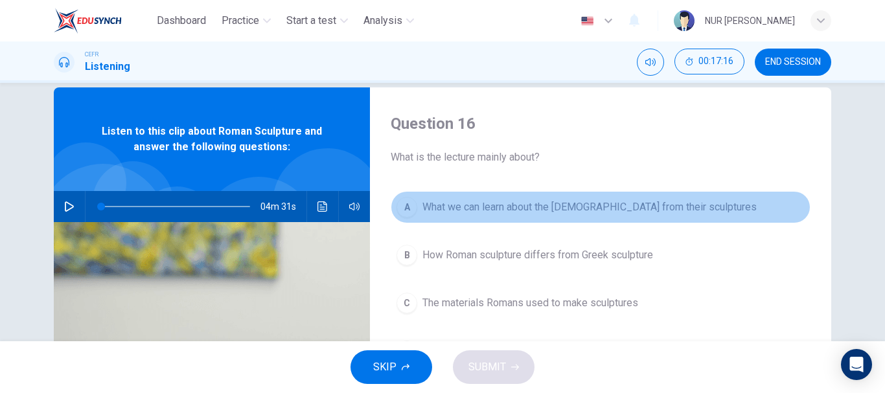
click at [494, 207] on span "What we can learn about the [DEMOGRAPHIC_DATA] from their sculptures" at bounding box center [590, 208] width 334 height 16
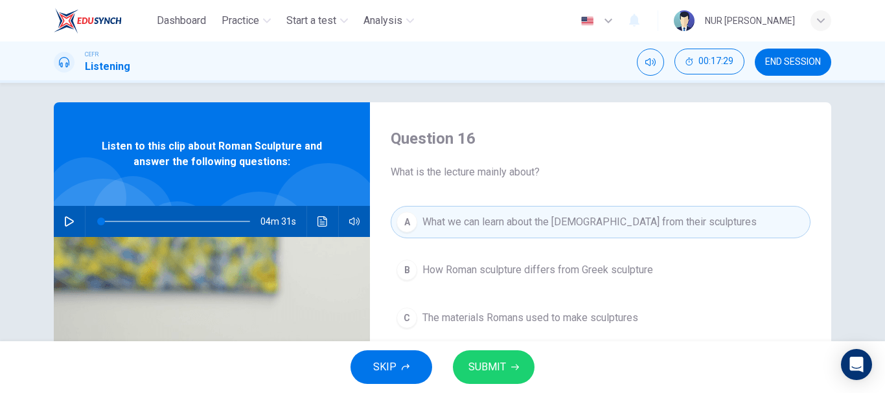
scroll to position [0, 0]
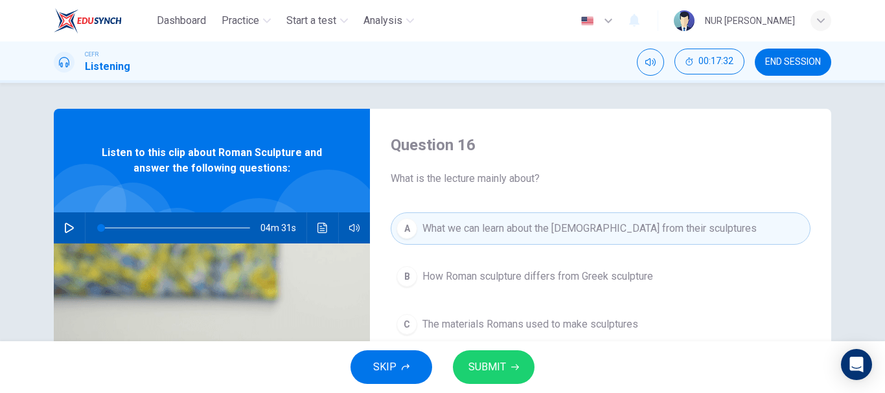
click at [494, 357] on button "SUBMIT" at bounding box center [494, 368] width 82 height 34
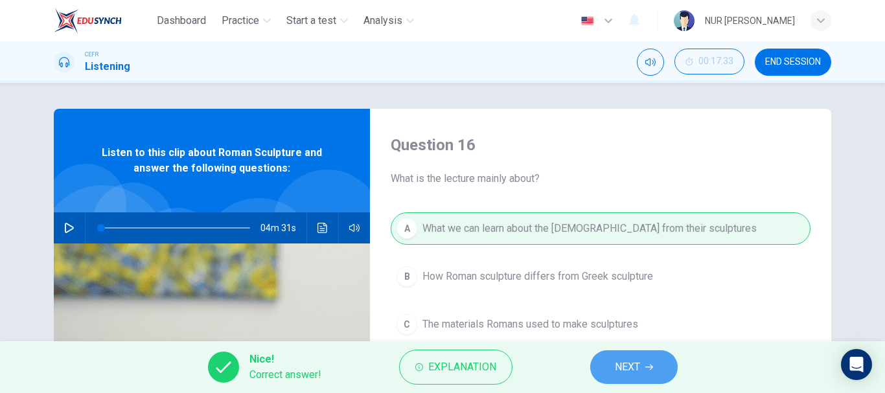
click at [632, 361] on span "NEXT" at bounding box center [627, 367] width 25 height 18
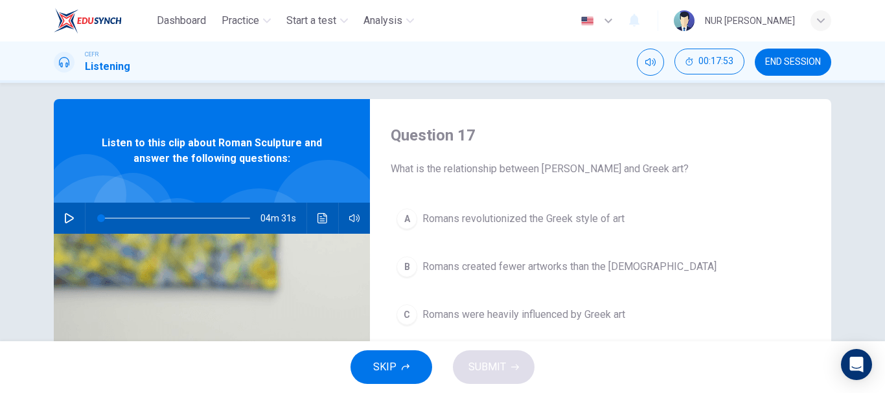
scroll to position [9, 0]
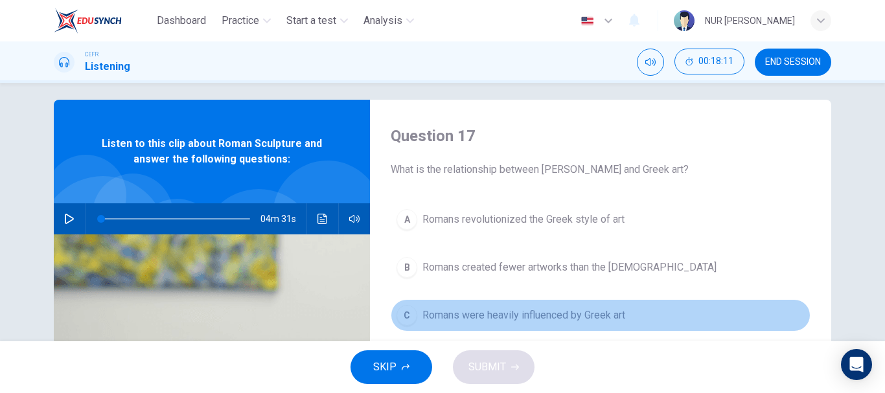
click at [504, 312] on span "Romans were heavily influenced by Greek art" at bounding box center [524, 316] width 203 height 16
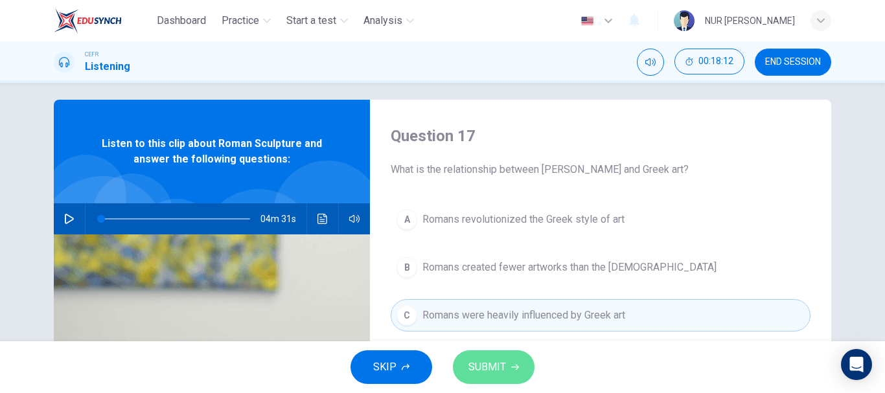
click at [496, 373] on span "SUBMIT" at bounding box center [488, 367] width 38 height 18
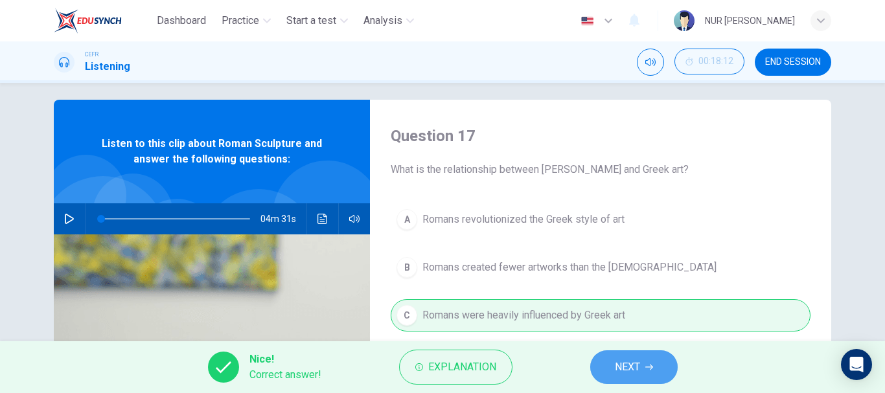
click at [640, 361] on span "NEXT" at bounding box center [627, 367] width 25 height 18
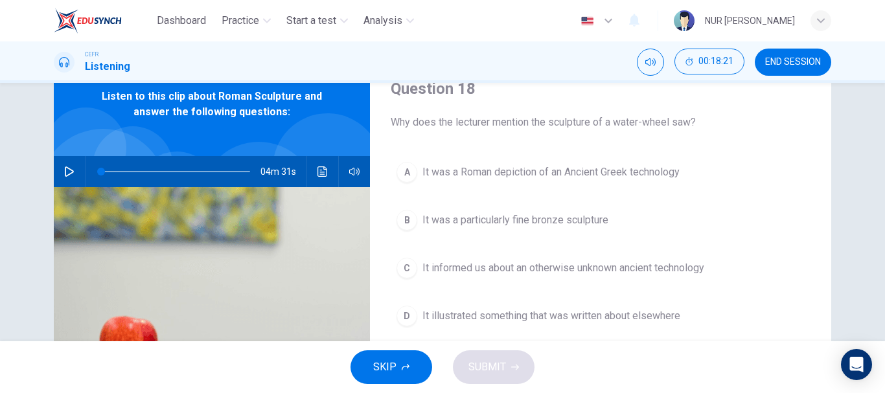
scroll to position [56, 0]
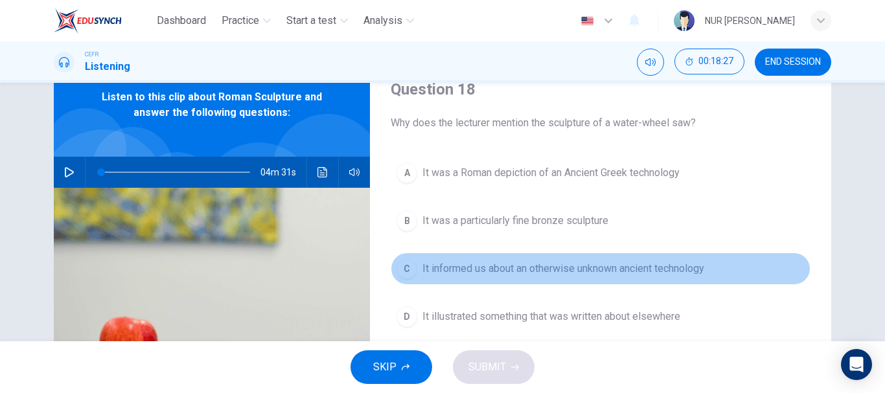
click at [500, 272] on span "It informed us about an otherwise unknown ancient technology" at bounding box center [564, 269] width 282 height 16
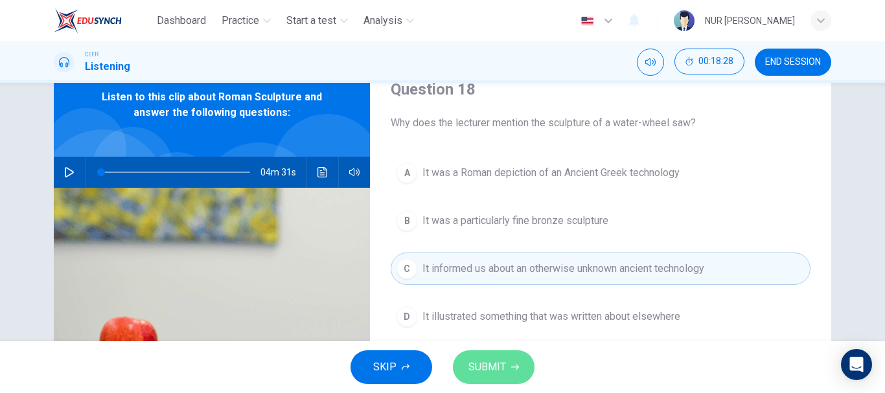
click at [504, 371] on span "SUBMIT" at bounding box center [488, 367] width 38 height 18
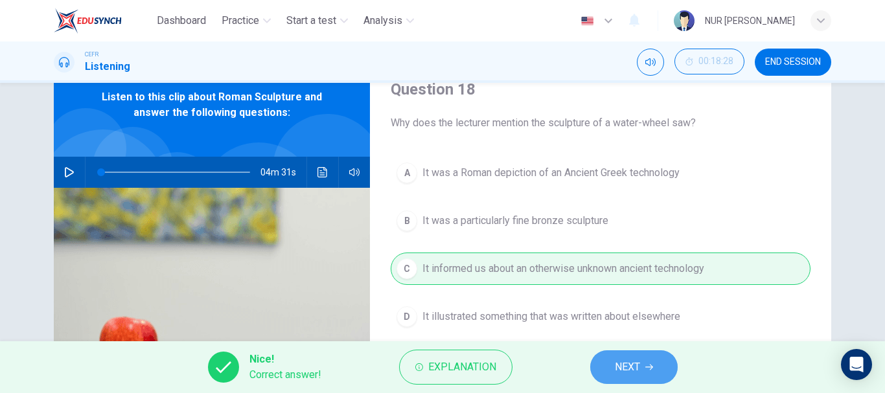
click at [655, 373] on button "NEXT" at bounding box center [634, 368] width 88 height 34
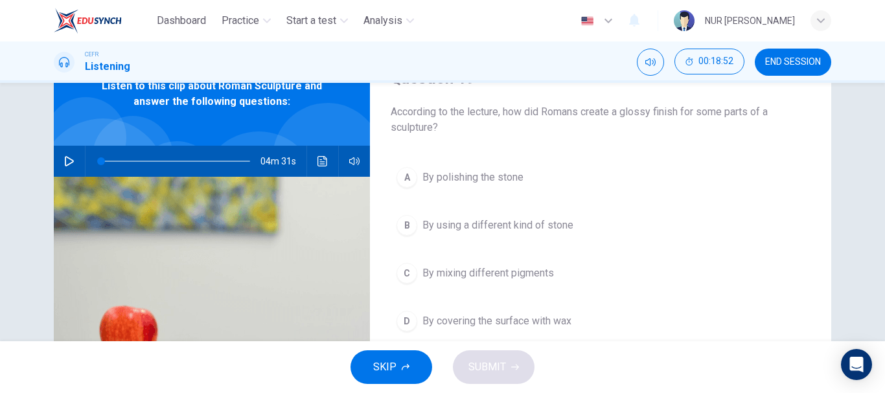
scroll to position [70, 0]
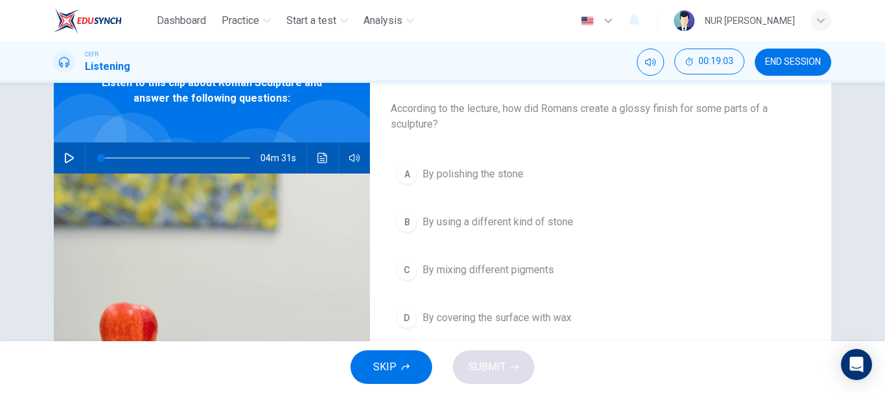
click at [496, 377] on div "SKIP SUBMIT" at bounding box center [442, 368] width 885 height 52
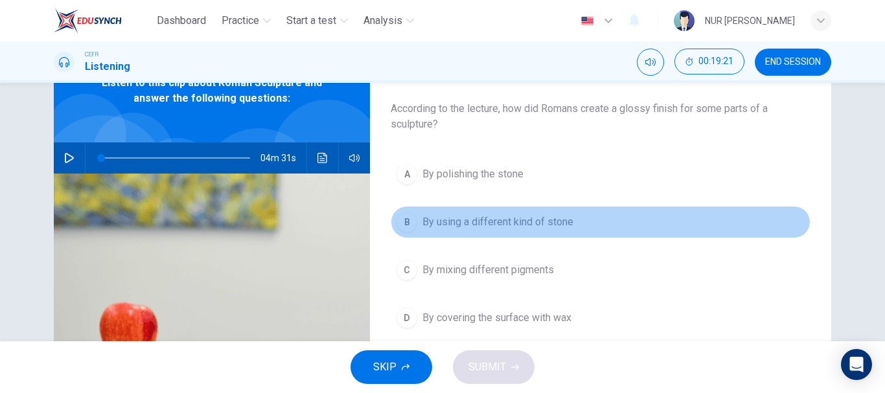
click at [498, 228] on span "By using a different kind of stone" at bounding box center [498, 223] width 151 height 16
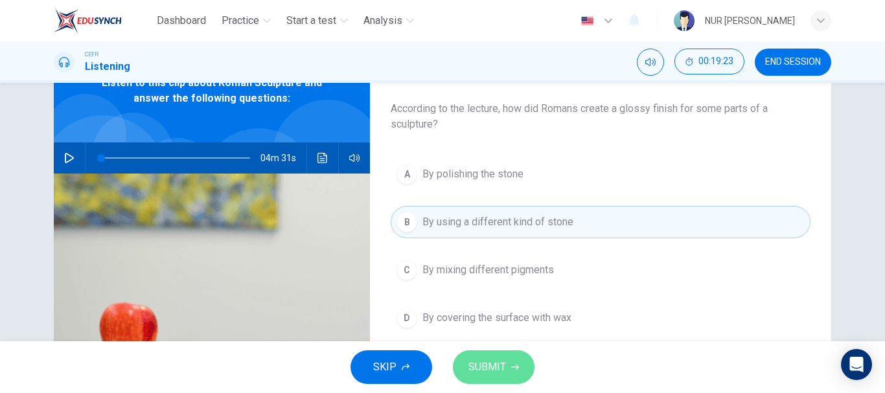
click at [500, 360] on span "SUBMIT" at bounding box center [488, 367] width 38 height 18
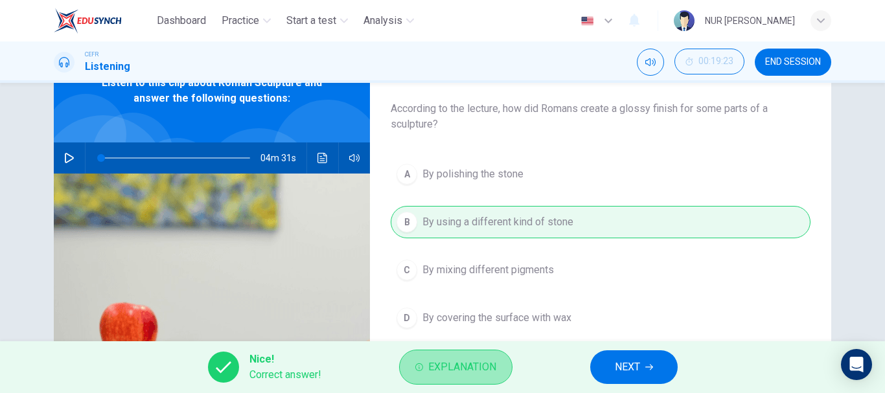
click at [417, 367] on icon "button" at bounding box center [419, 368] width 8 height 8
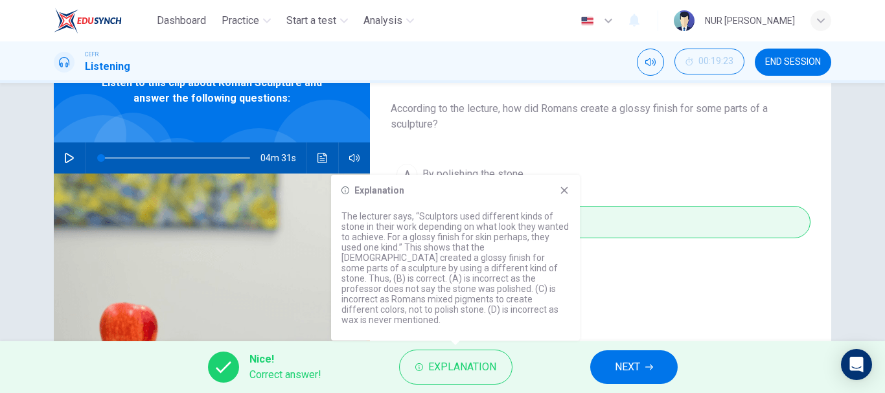
click at [552, 196] on div "Explanation" at bounding box center [456, 190] width 228 height 10
click at [558, 196] on div "Explanation" at bounding box center [456, 190] width 228 height 10
click at [566, 196] on icon at bounding box center [564, 190] width 10 height 10
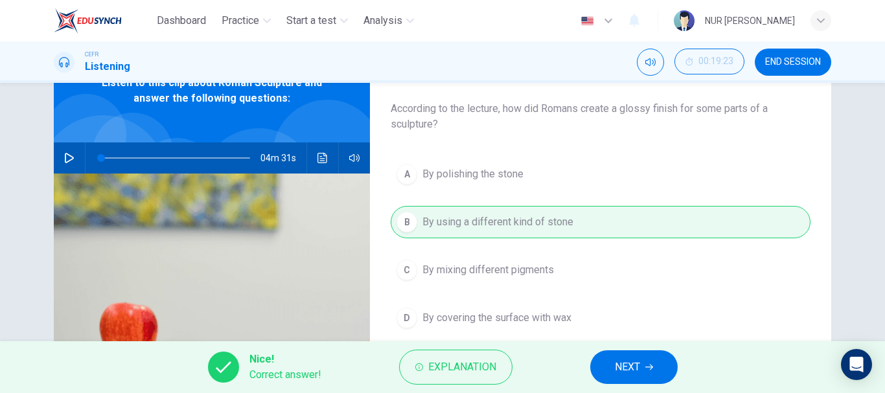
click at [635, 368] on span "NEXT" at bounding box center [627, 367] width 25 height 18
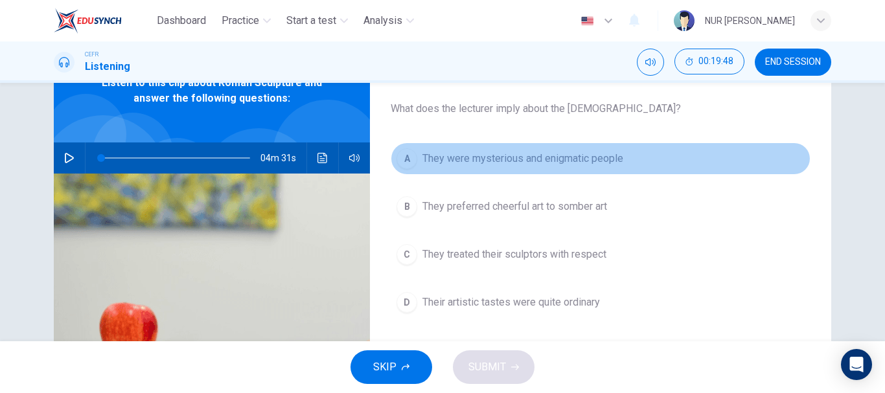
click at [513, 161] on span "They were mysterious and enigmatic people" at bounding box center [523, 159] width 201 height 16
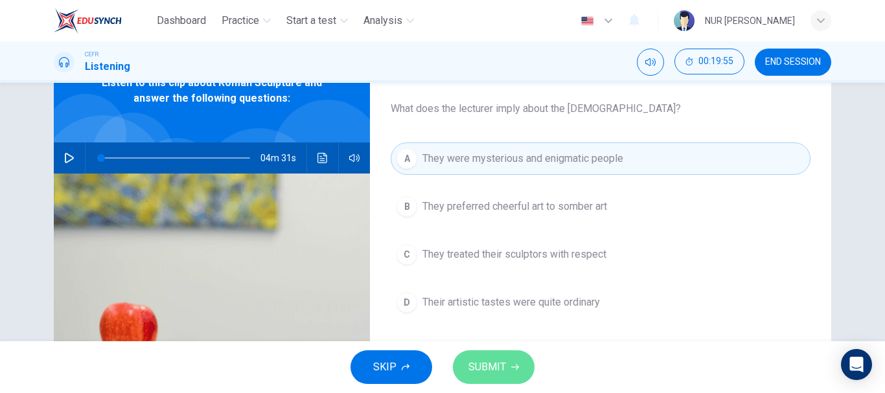
click at [500, 355] on button "SUBMIT" at bounding box center [494, 368] width 82 height 34
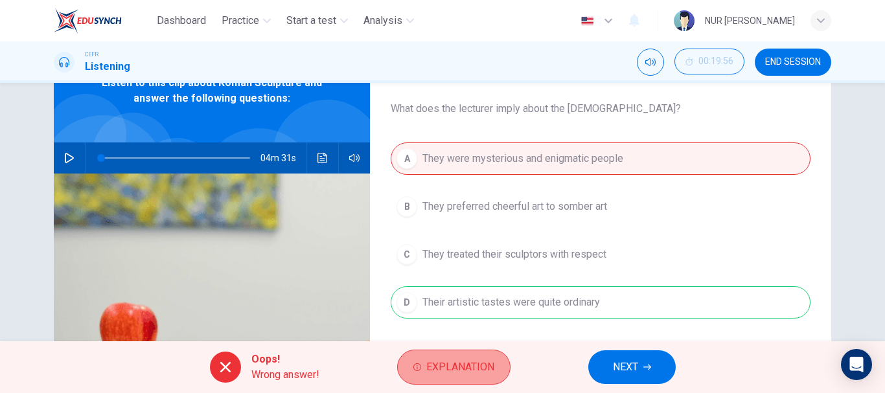
click at [450, 376] on span "Explanation" at bounding box center [460, 367] width 68 height 18
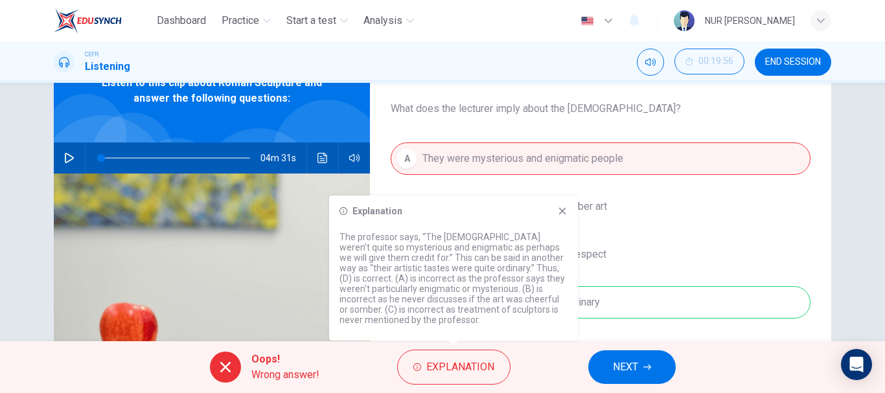
click at [557, 213] on icon at bounding box center [562, 211] width 10 height 10
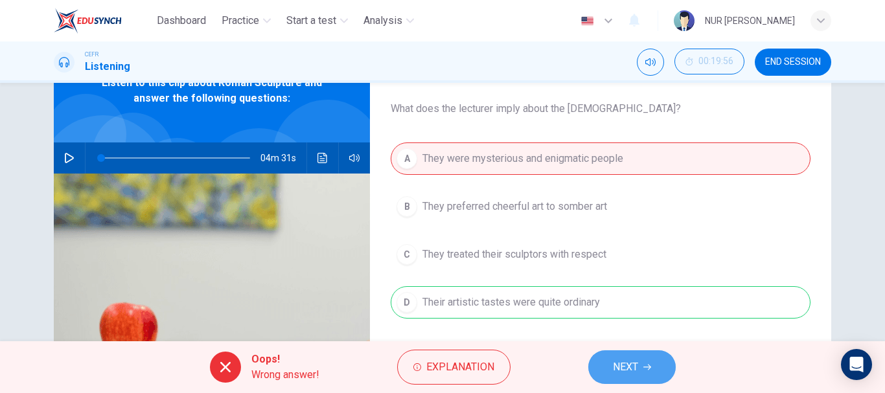
click at [650, 361] on button "NEXT" at bounding box center [633, 368] width 88 height 34
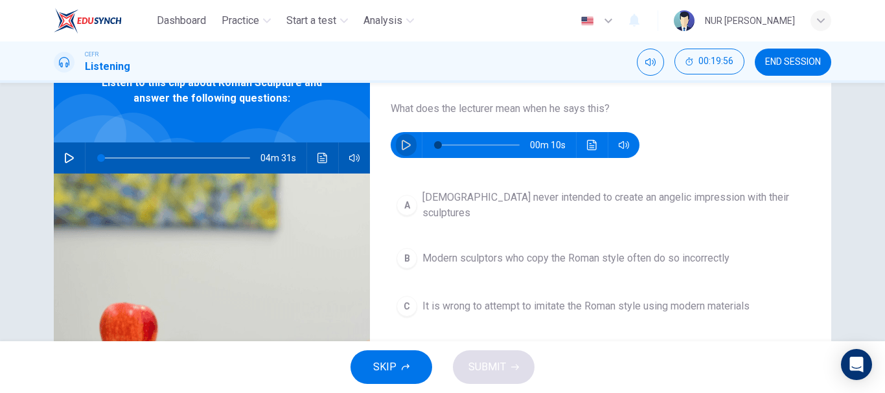
click at [399, 150] on button "button" at bounding box center [406, 145] width 21 height 26
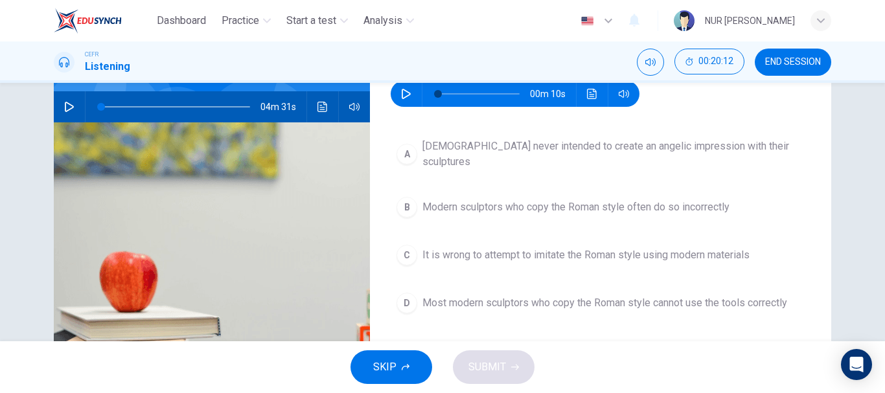
scroll to position [113, 0]
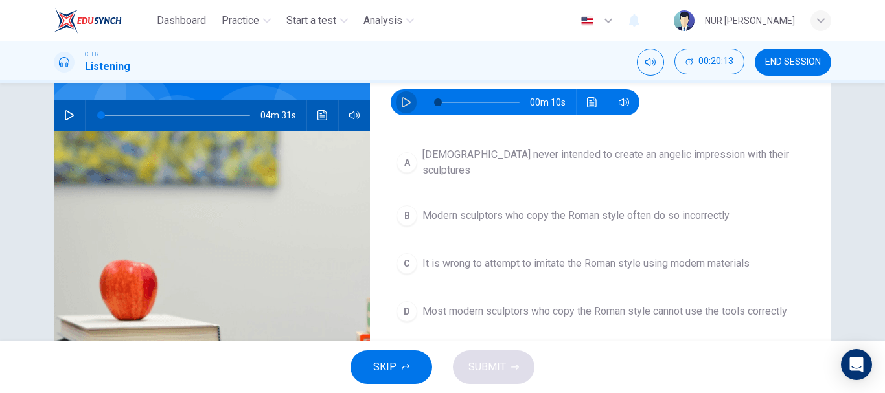
click at [404, 101] on icon "button" at bounding box center [406, 102] width 10 height 10
click at [407, 108] on button "button" at bounding box center [406, 102] width 21 height 26
type input "0"
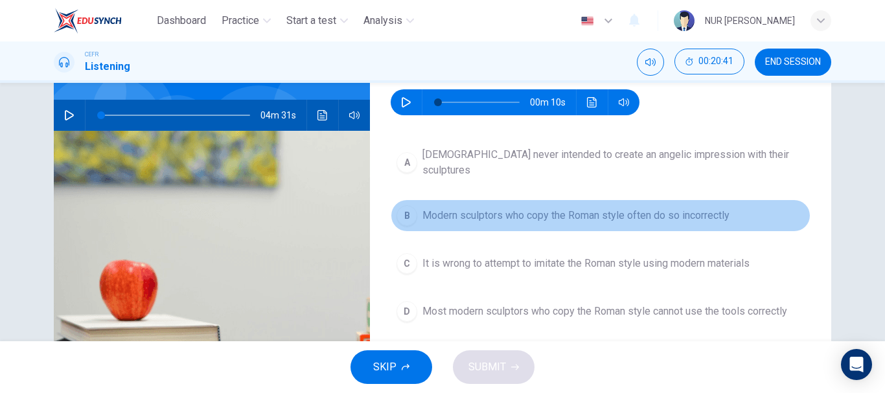
click at [517, 208] on span "Modern sculptors who copy the Roman style often do so incorrectly" at bounding box center [576, 216] width 307 height 16
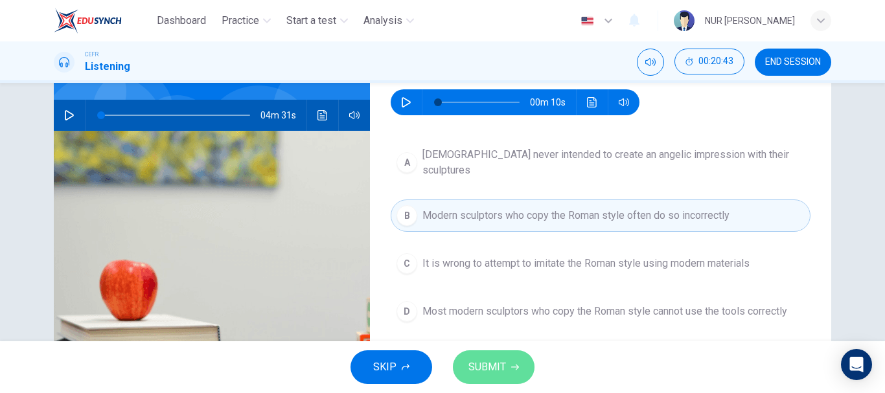
click at [504, 356] on button "SUBMIT" at bounding box center [494, 368] width 82 height 34
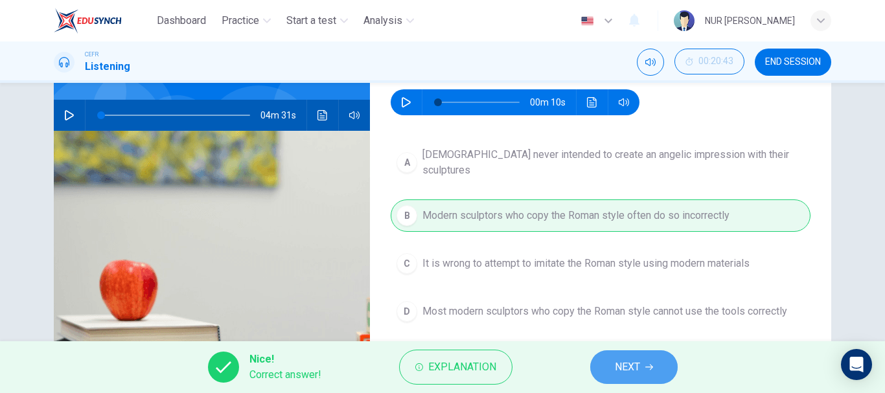
click at [613, 369] on button "NEXT" at bounding box center [634, 368] width 88 height 34
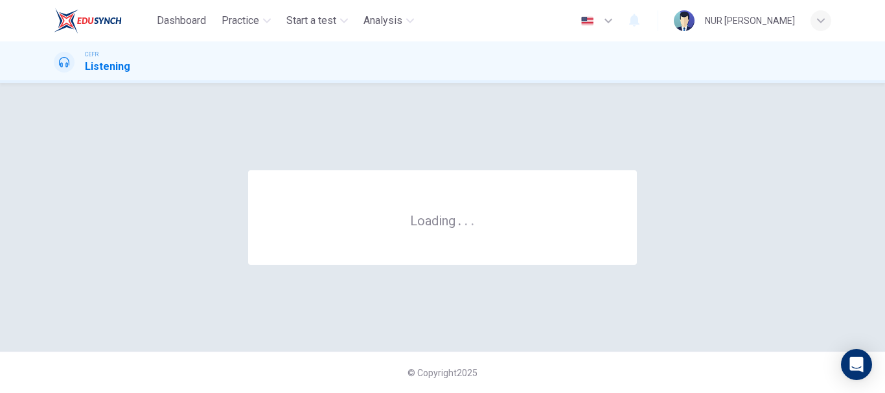
scroll to position [0, 0]
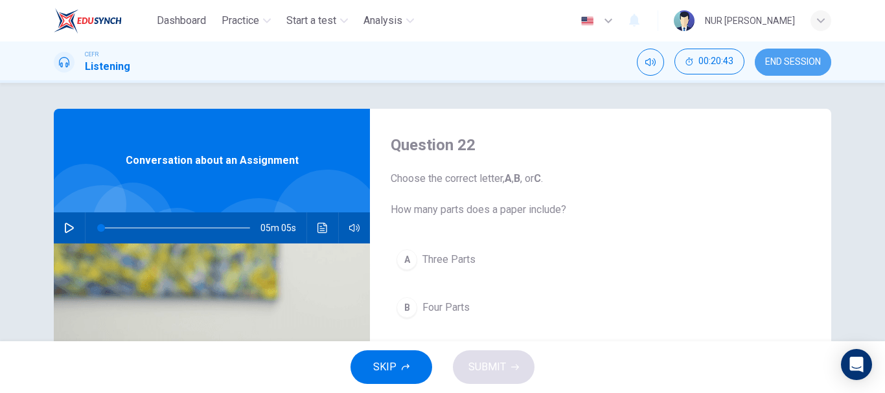
click at [782, 58] on span "END SESSION" at bounding box center [793, 62] width 56 height 10
